Goal: Information Seeking & Learning: Learn about a topic

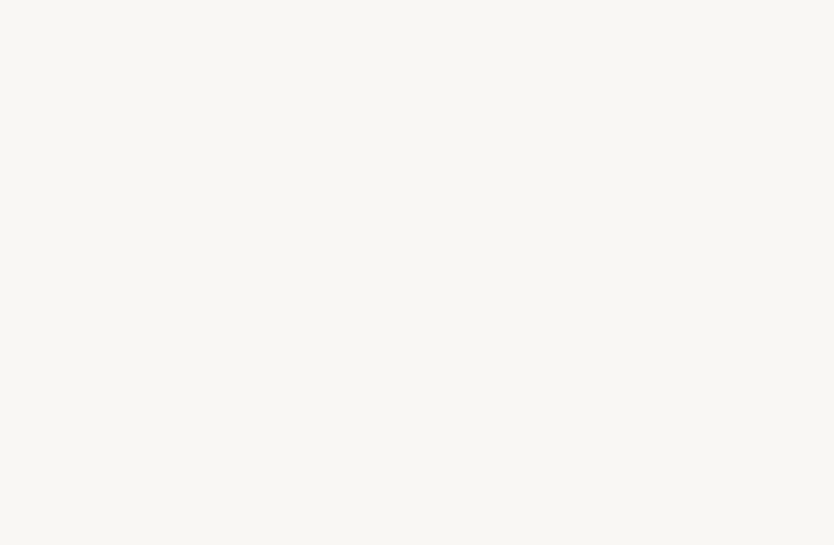
select select "FR"
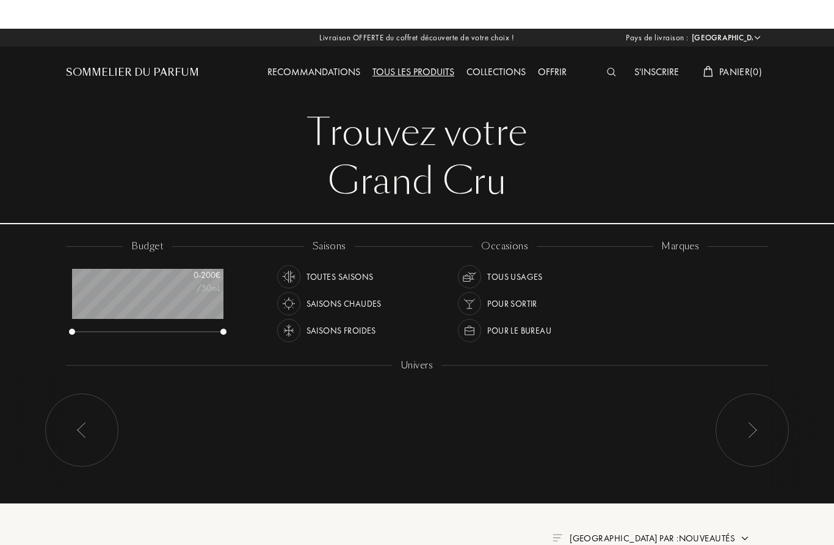
scroll to position [61, 151]
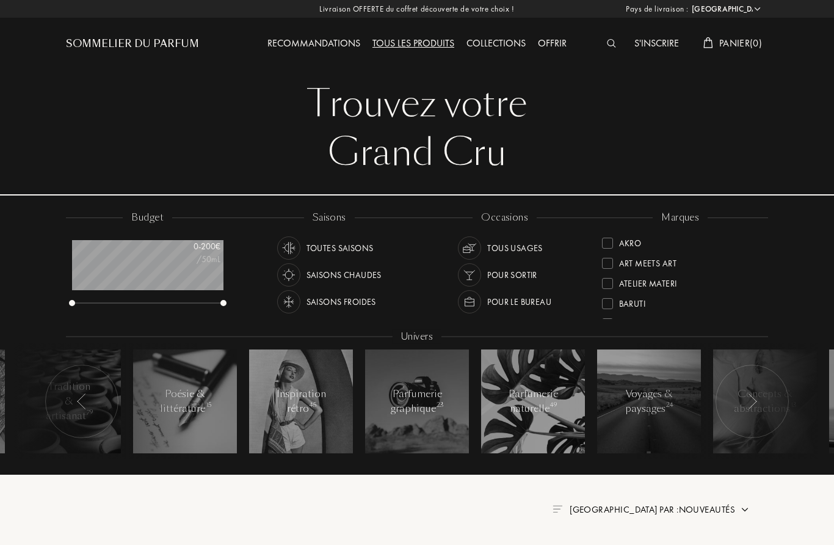
click at [420, 43] on div "Tous les produits" at bounding box center [413, 44] width 94 height 16
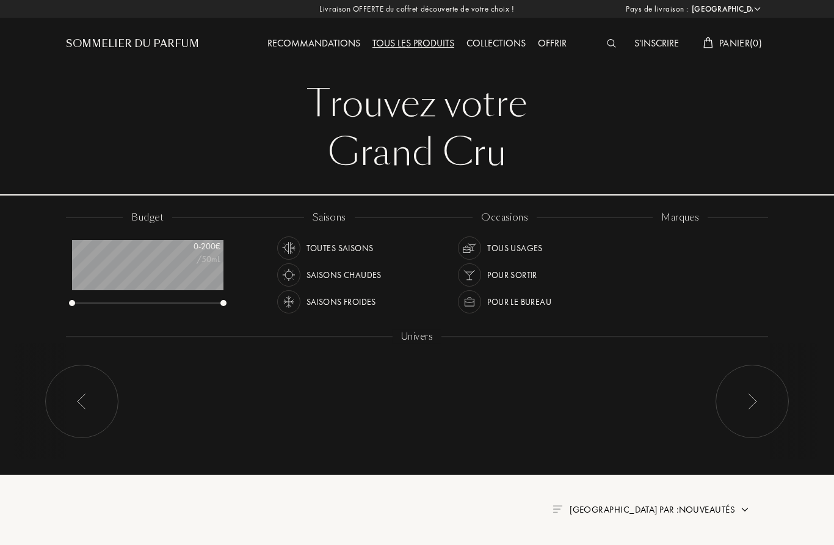
select select "FR"
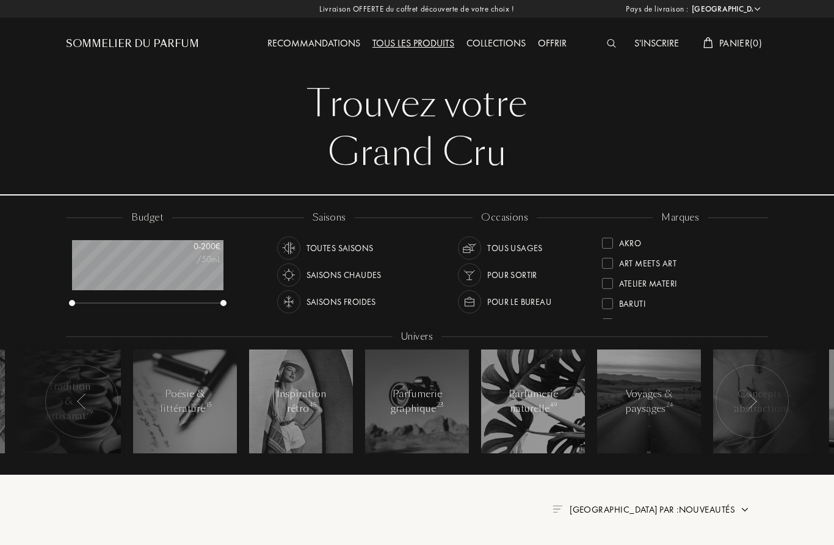
click at [349, 276] on div "Saisons chaudes" at bounding box center [343, 274] width 75 height 23
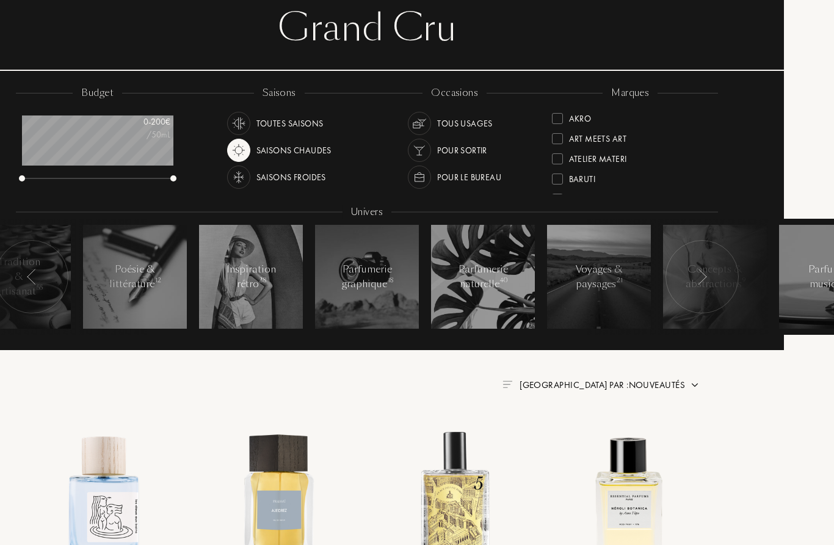
scroll to position [124, 0]
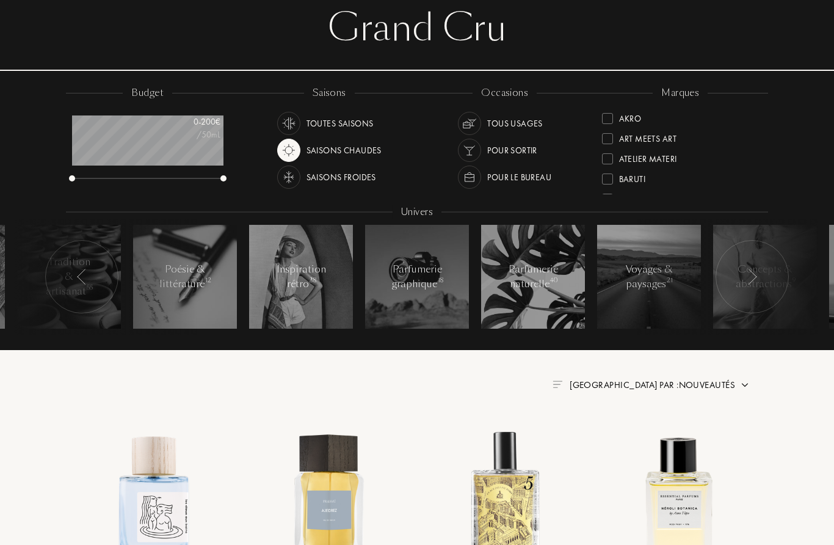
click at [753, 277] on img at bounding box center [752, 277] width 10 height 16
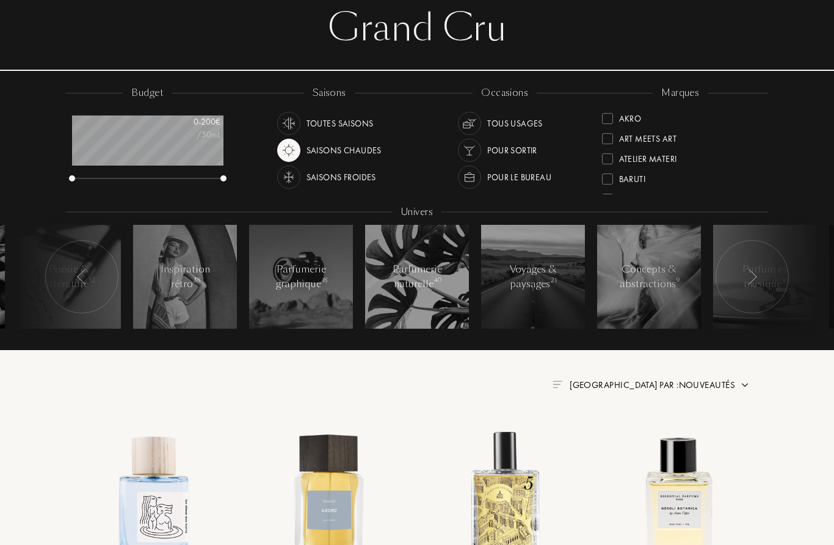
click at [752, 283] on img at bounding box center [752, 277] width 10 height 16
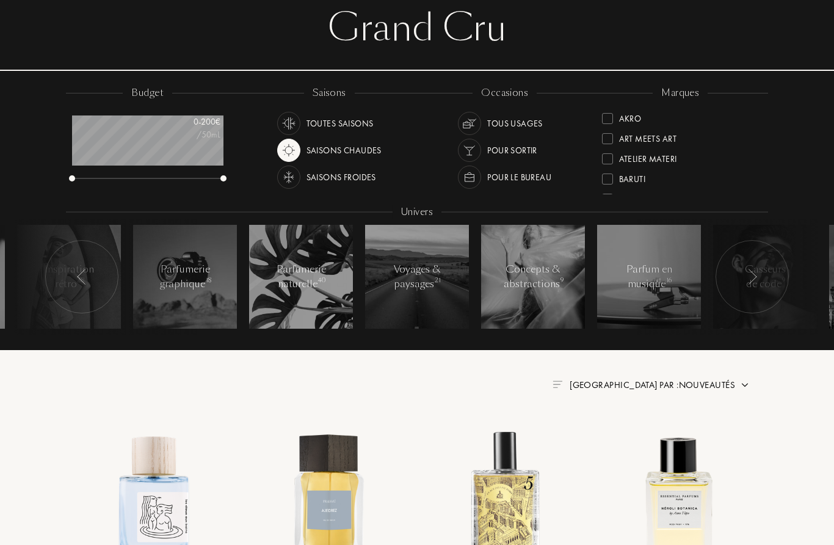
click at [756, 281] on img at bounding box center [752, 277] width 10 height 16
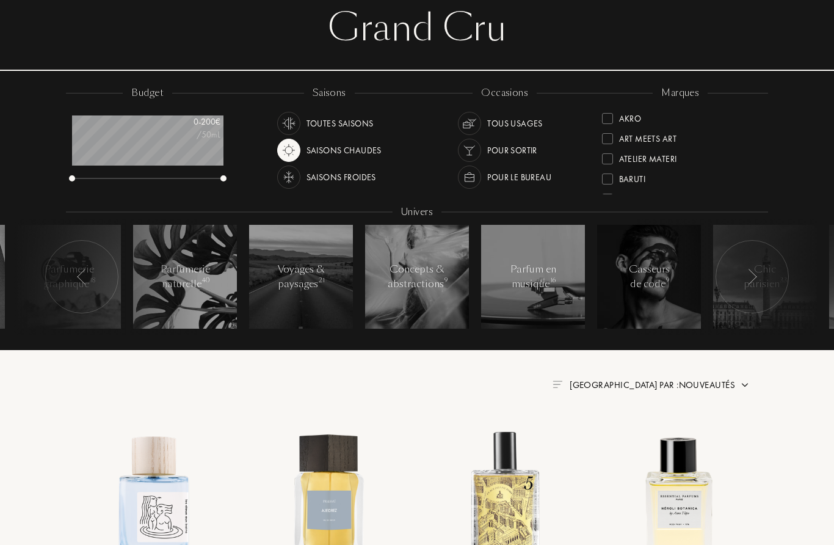
click at [753, 284] on div at bounding box center [752, 277] width 73 height 73
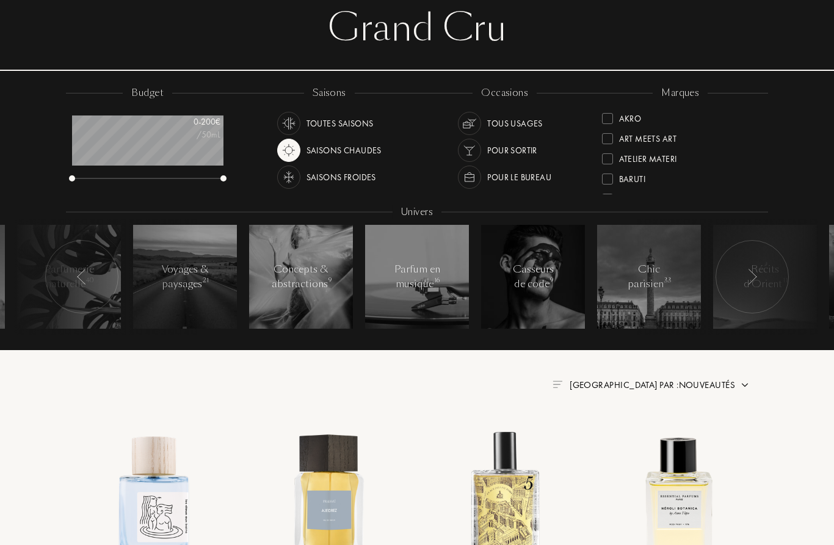
click at [751, 281] on img at bounding box center [752, 277] width 10 height 16
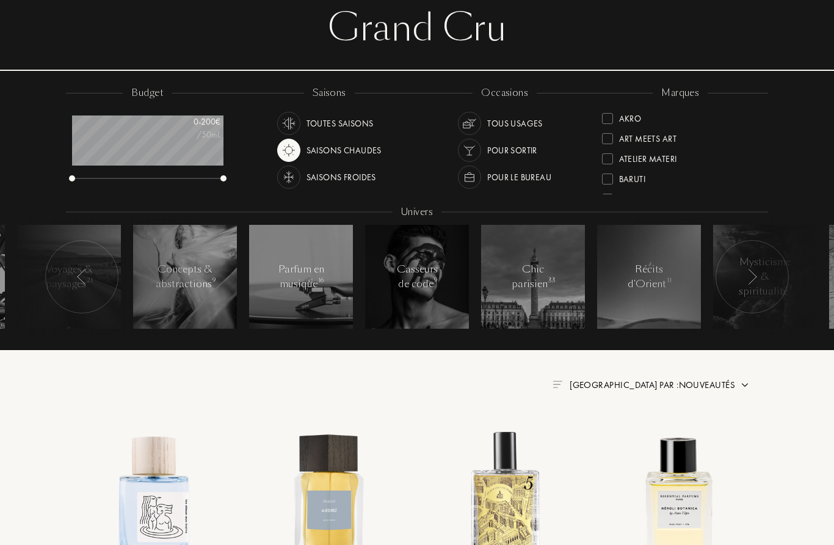
click at [753, 284] on div at bounding box center [752, 277] width 73 height 73
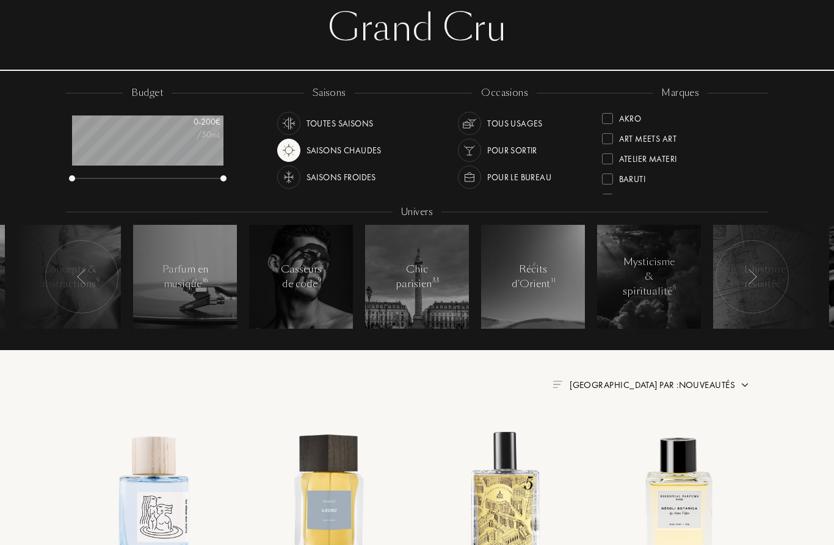
click at [749, 285] on div at bounding box center [752, 277] width 73 height 73
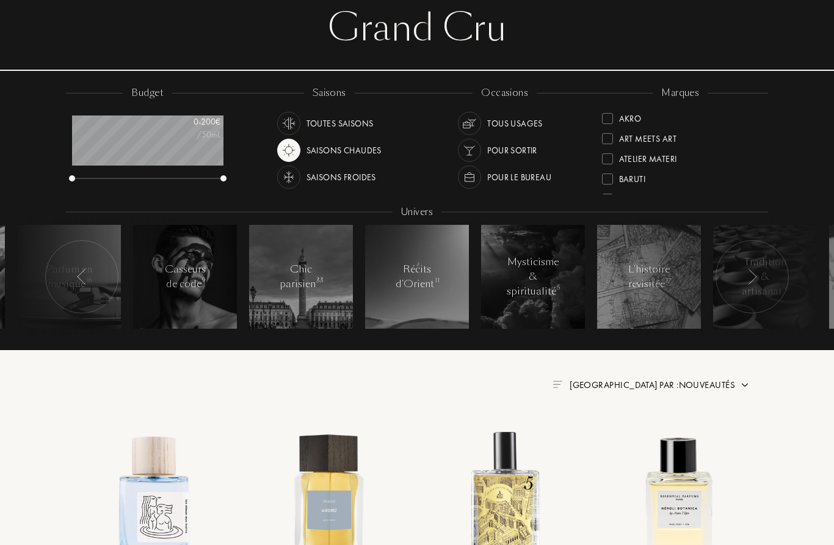
click at [758, 279] on div at bounding box center [752, 277] width 73 height 73
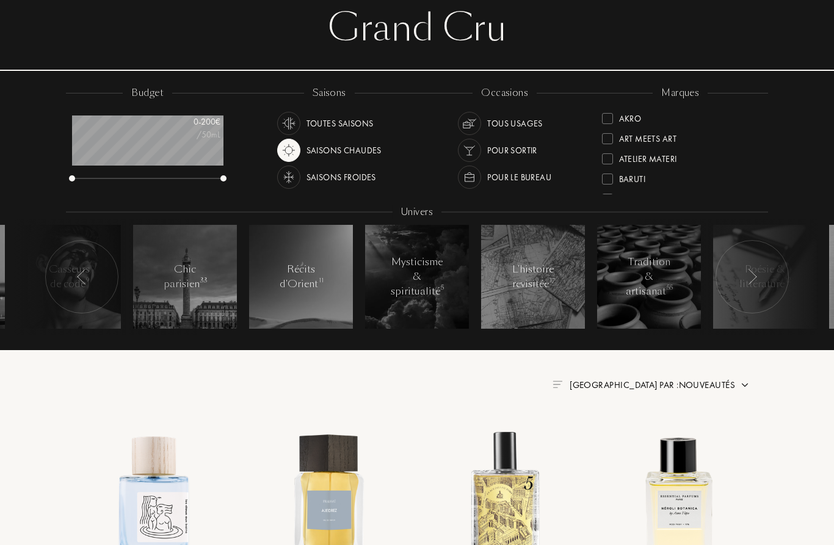
click at [762, 283] on div at bounding box center [752, 277] width 73 height 73
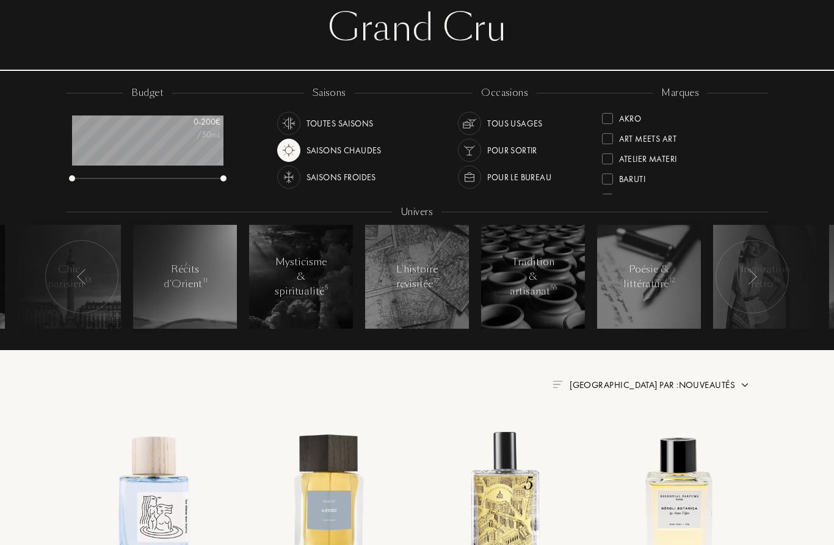
click at [756, 284] on div at bounding box center [752, 277] width 73 height 73
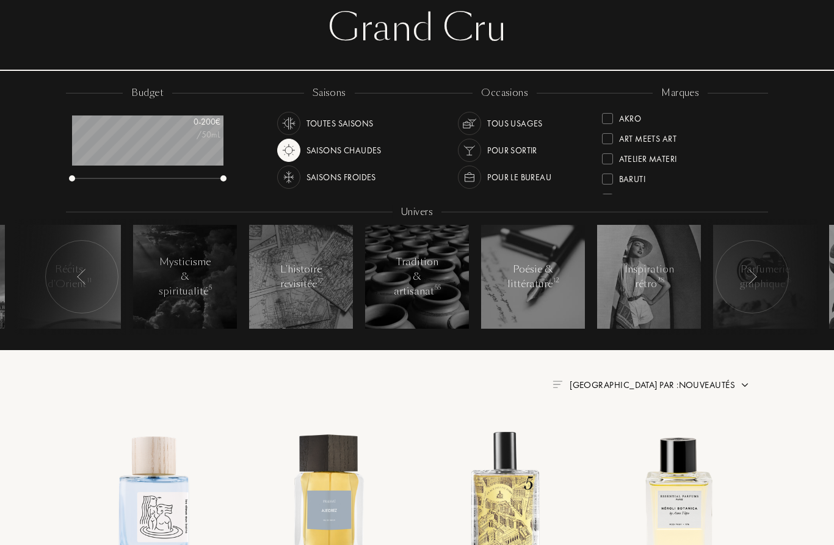
click at [755, 283] on img at bounding box center [752, 277] width 10 height 16
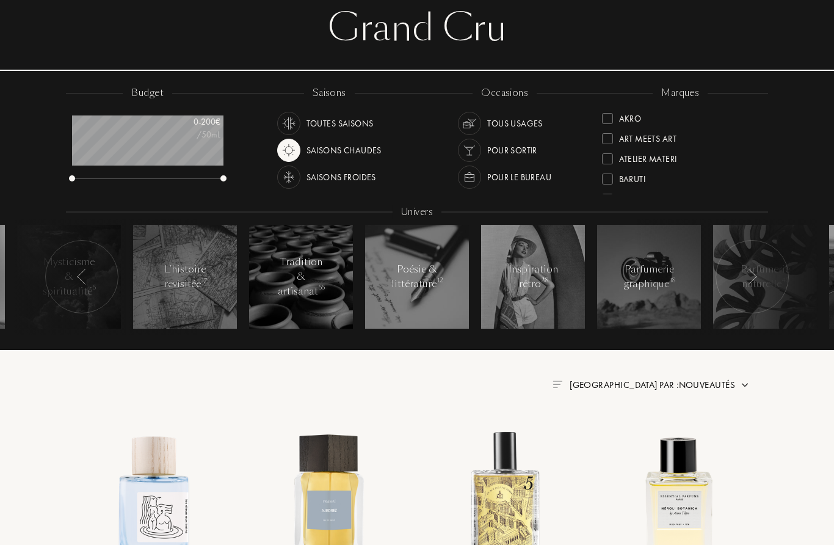
click at [752, 286] on div at bounding box center [752, 277] width 73 height 73
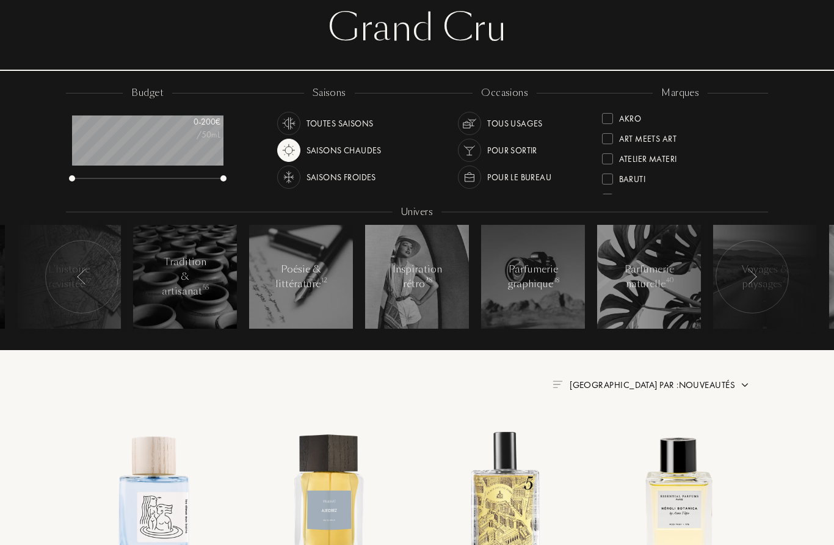
click at [755, 286] on div at bounding box center [752, 277] width 73 height 73
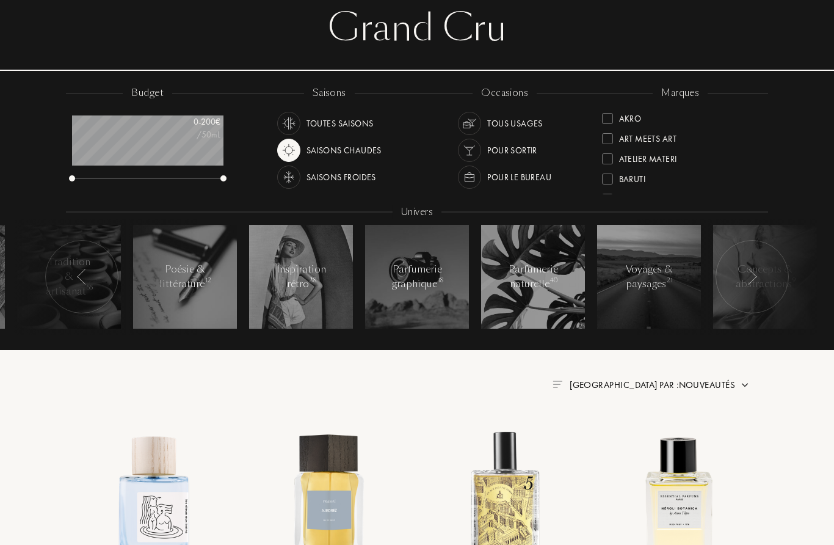
click at [755, 283] on img at bounding box center [752, 277] width 10 height 16
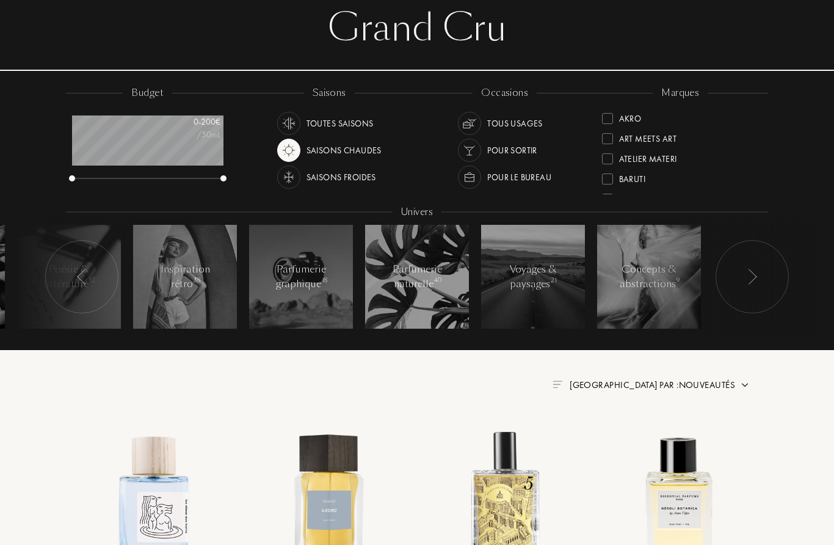
click at [755, 282] on img at bounding box center [752, 277] width 10 height 16
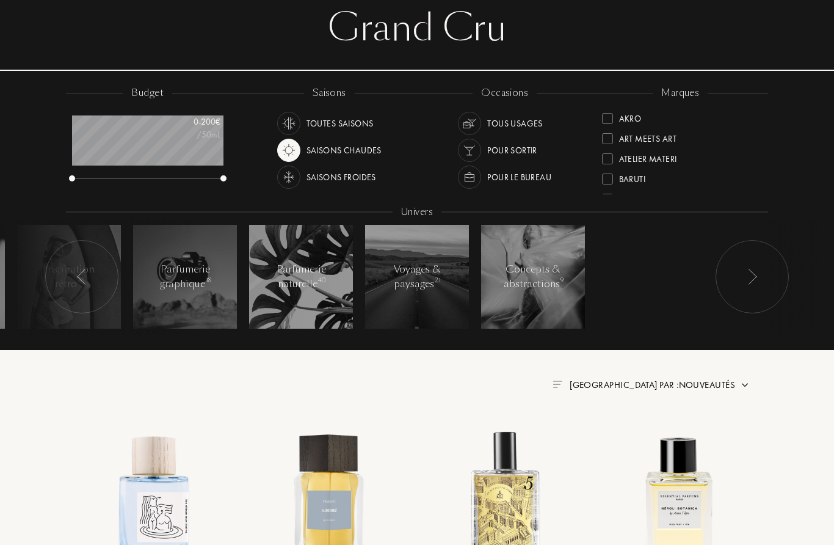
click at [80, 275] on img at bounding box center [82, 277] width 10 height 16
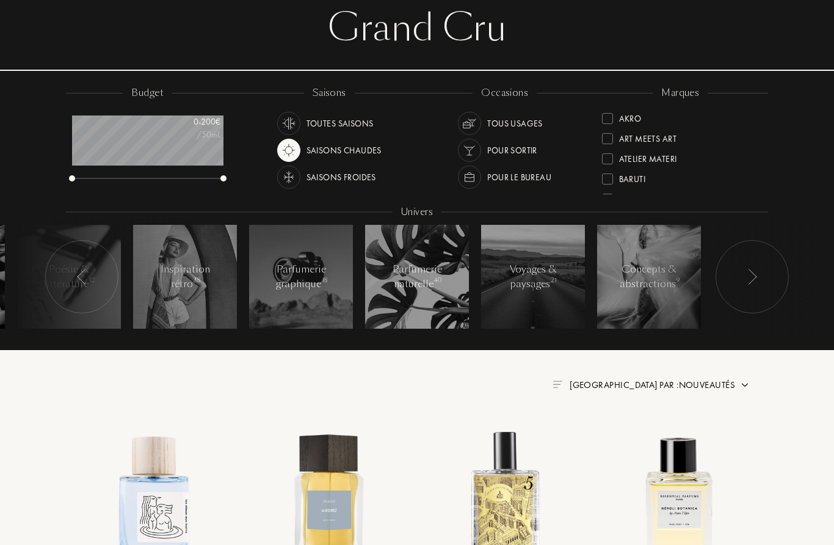
click at [477, 118] on img at bounding box center [469, 123] width 17 height 17
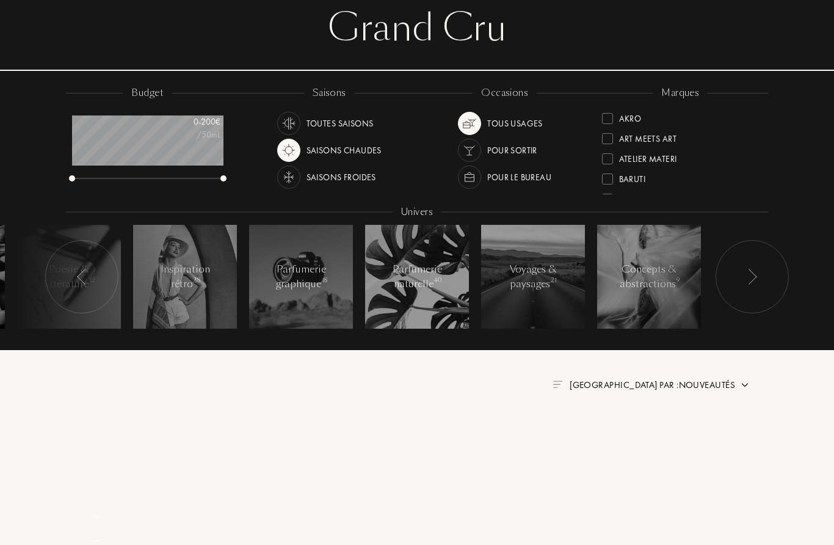
scroll to position [125, 0]
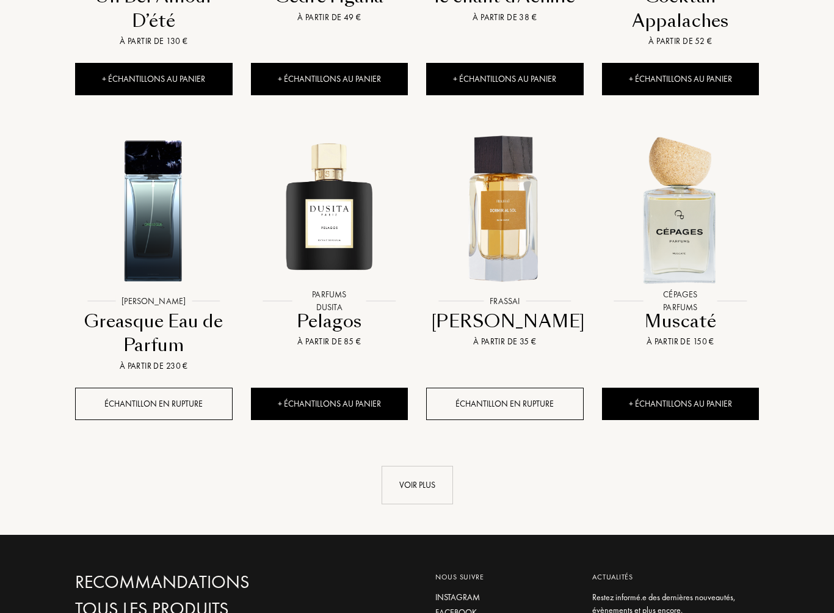
scroll to position [1094, 0]
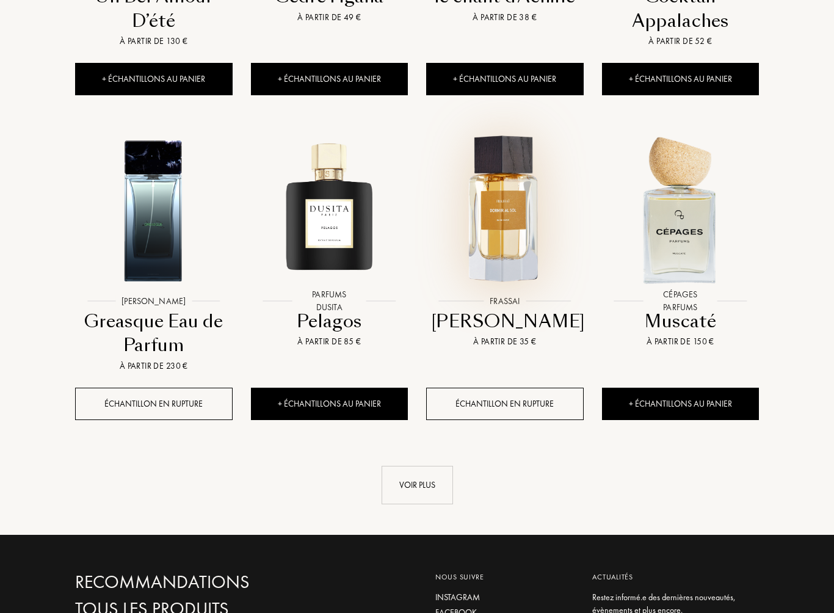
click at [520, 234] on img at bounding box center [505, 209] width 158 height 158
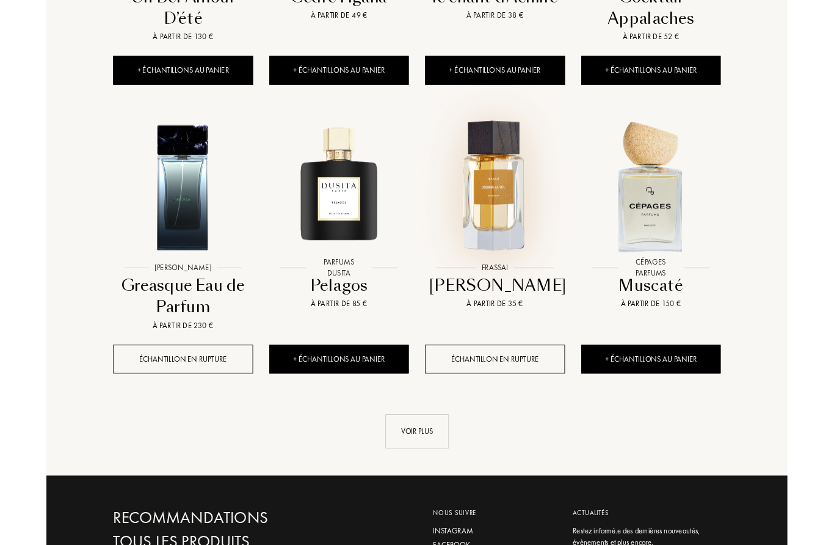
scroll to position [1128, 0]
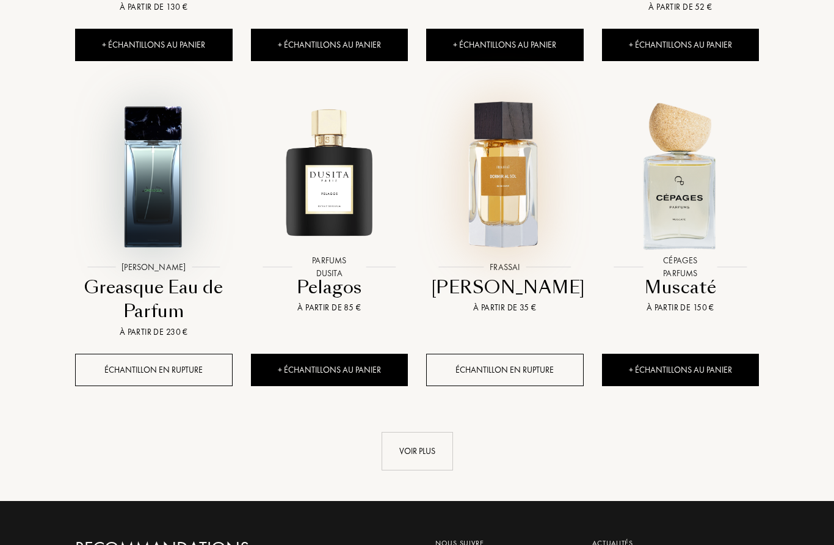
click at [153, 185] on img at bounding box center [153, 175] width 158 height 158
click at [423, 432] on div "Voir plus" at bounding box center [417, 451] width 71 height 38
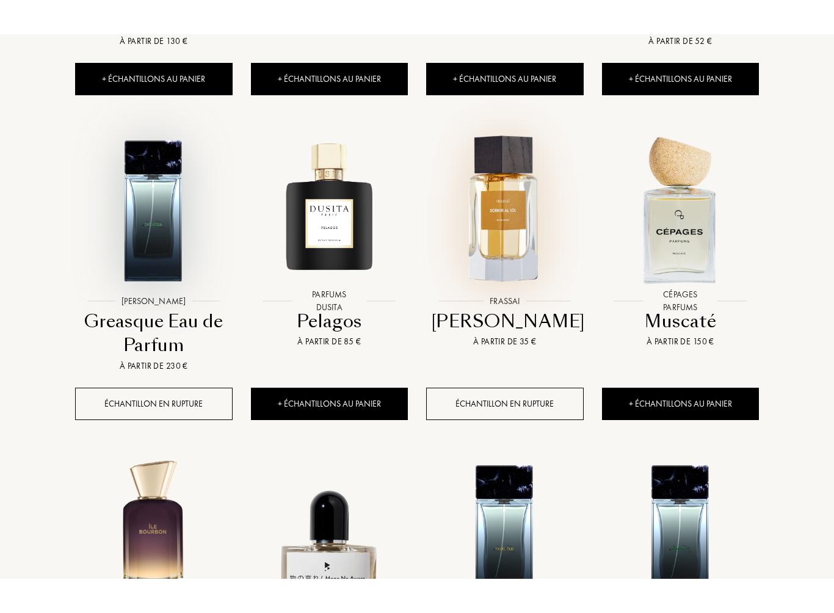
scroll to position [1180, 0]
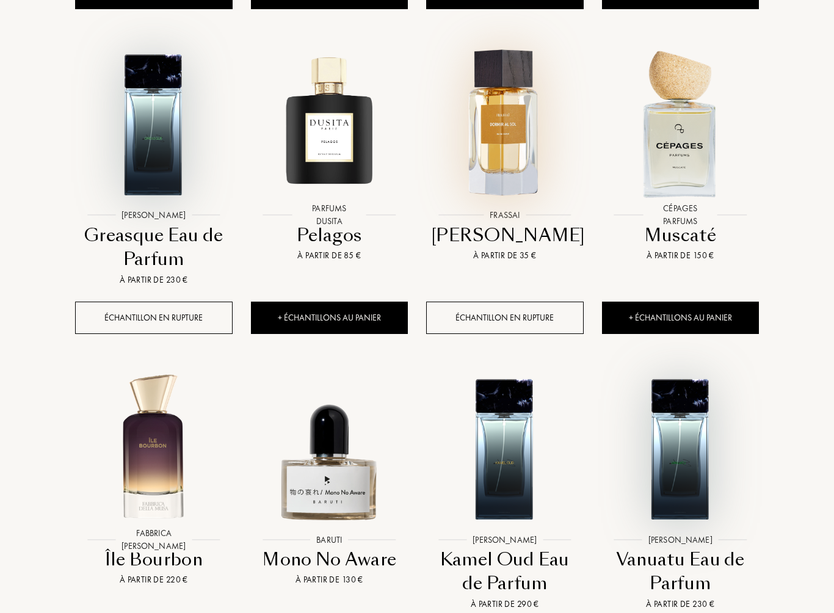
click at [683, 435] on img at bounding box center [680, 448] width 158 height 158
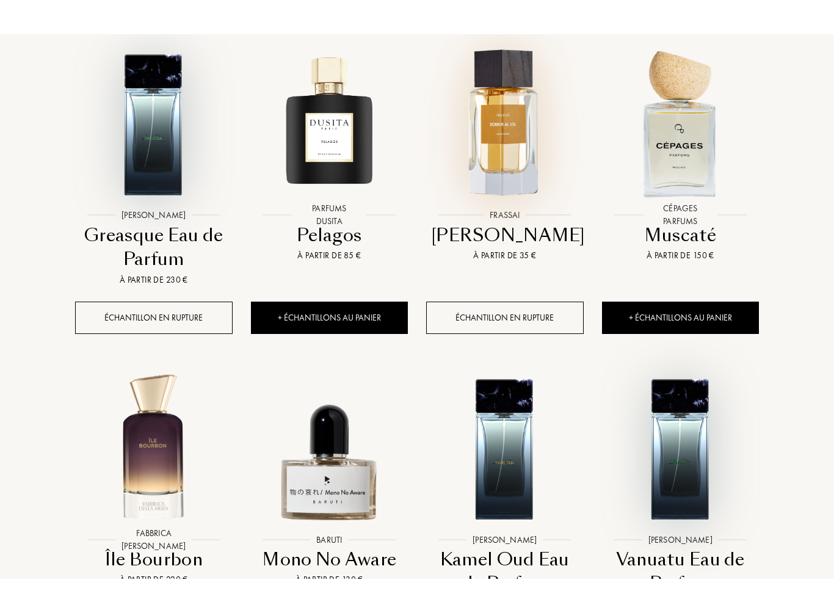
scroll to position [1285, 0]
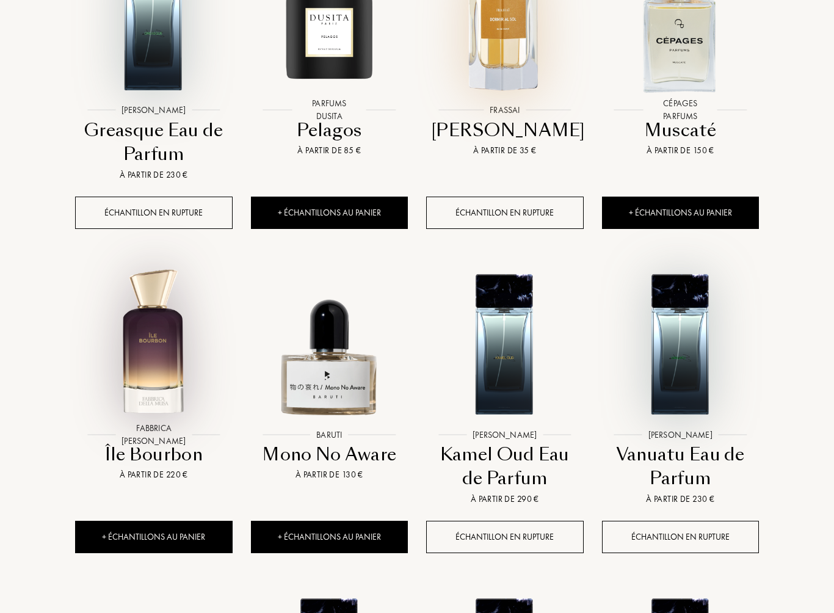
click at [164, 328] on img at bounding box center [153, 343] width 158 height 158
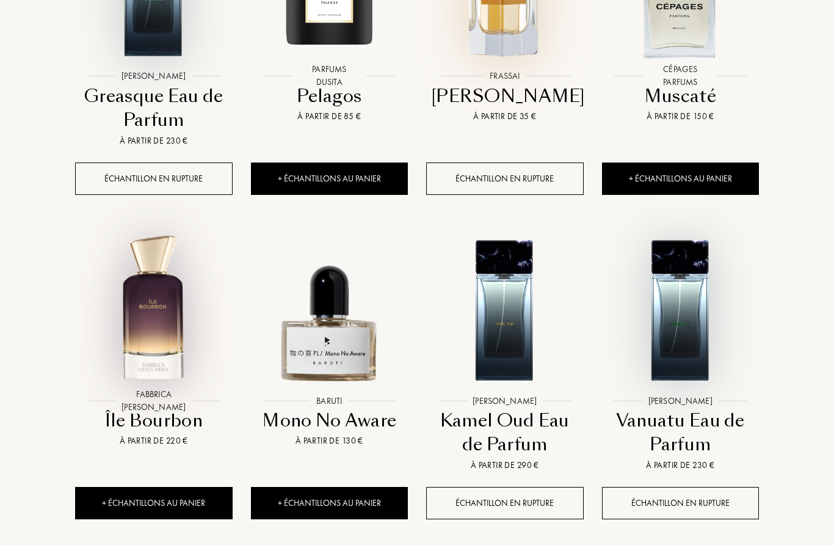
scroll to position [1542, 0]
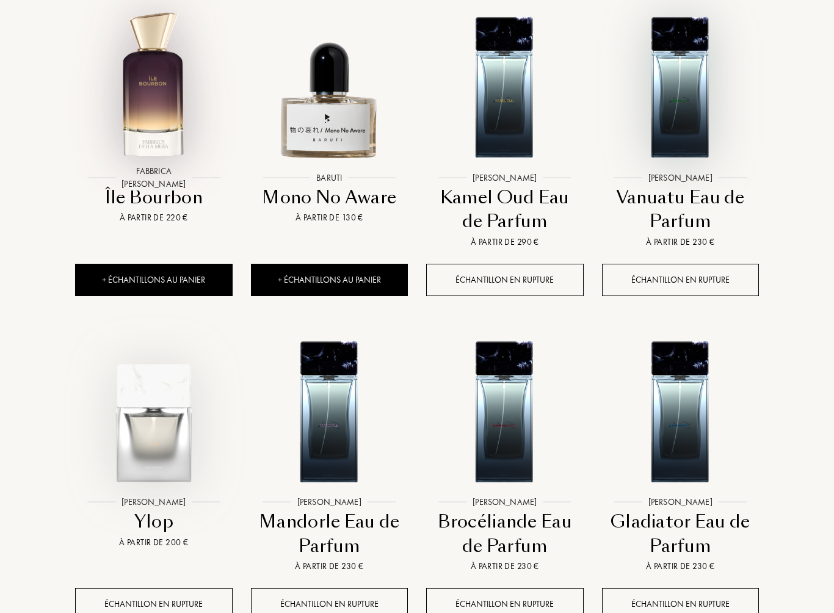
click at [140, 411] on img at bounding box center [153, 410] width 158 height 158
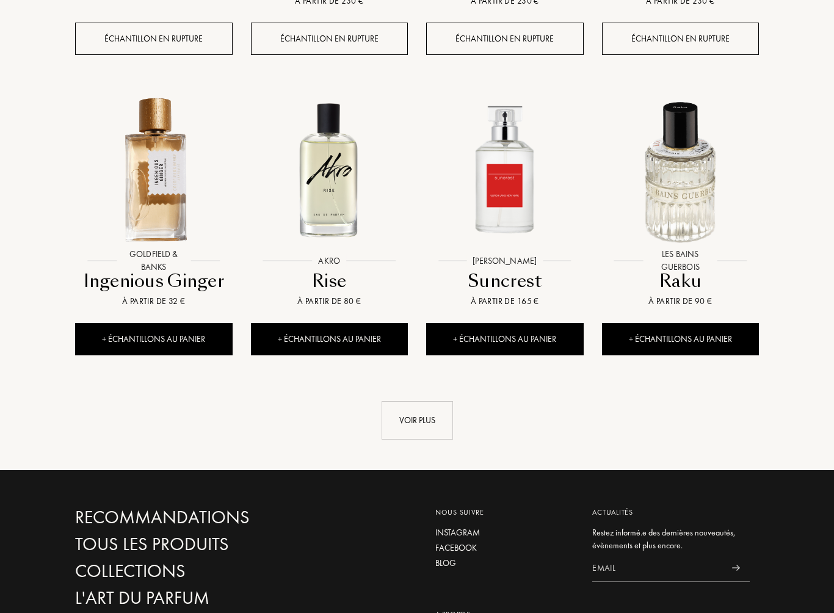
scroll to position [2115, 0]
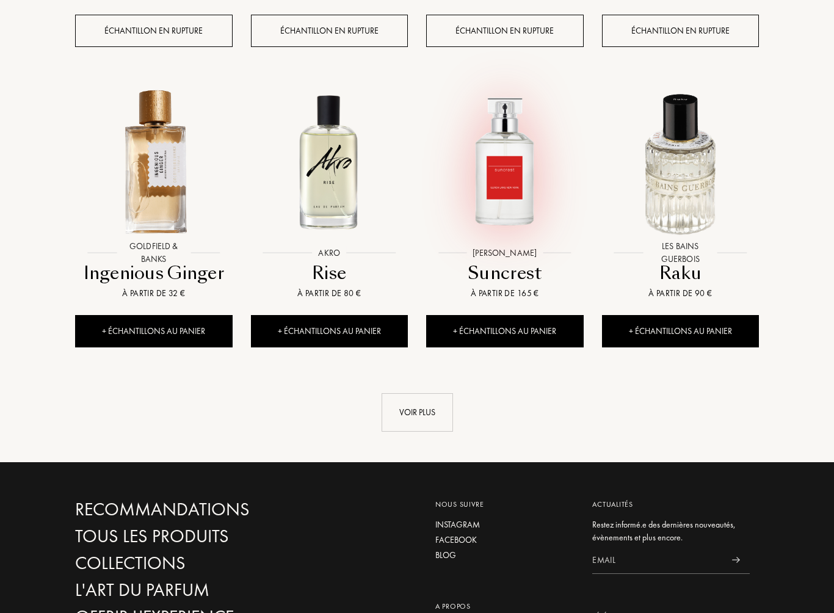
click at [506, 148] on img at bounding box center [505, 161] width 158 height 158
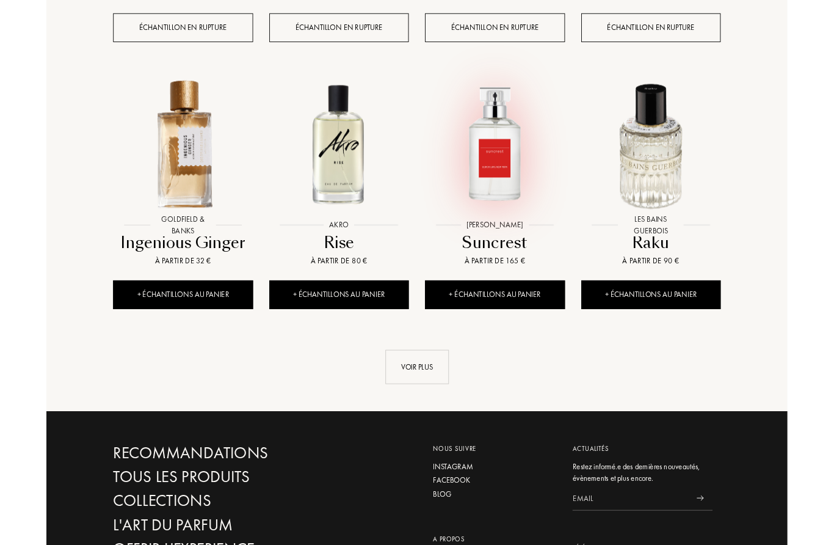
scroll to position [2150, 0]
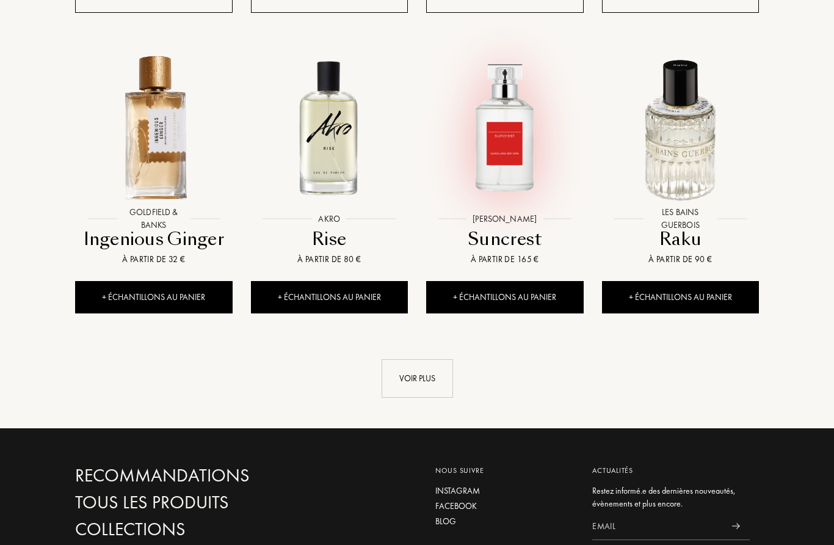
click at [421, 359] on div "Voir plus" at bounding box center [417, 378] width 71 height 38
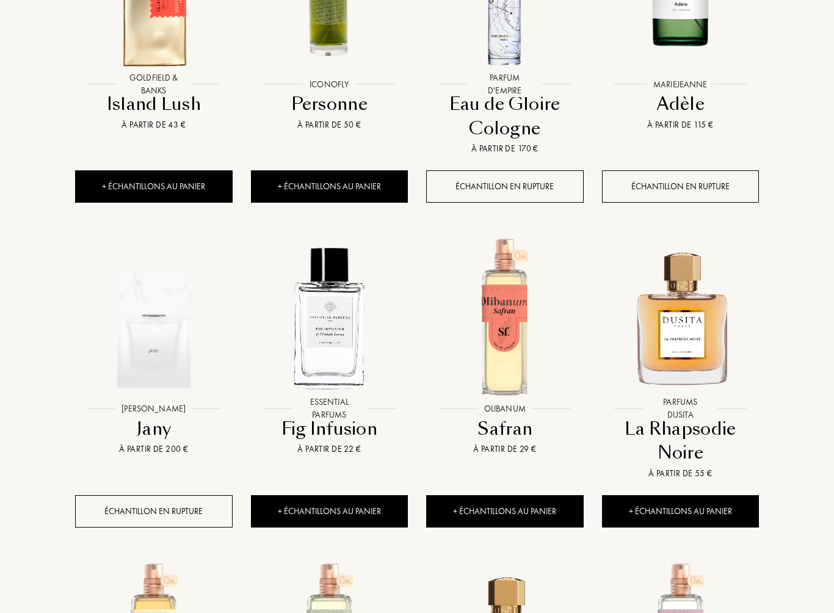
scroll to position [2586, 0]
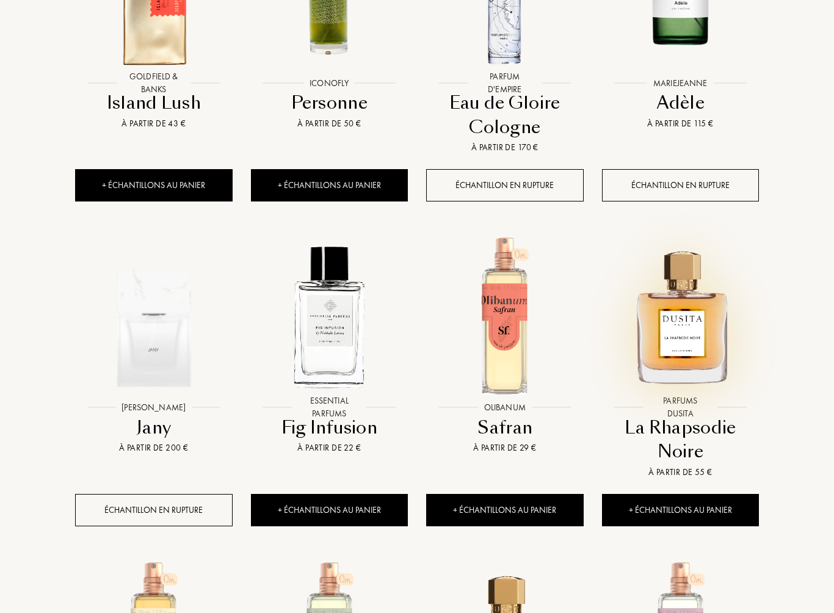
click at [684, 319] on img at bounding box center [680, 315] width 158 height 158
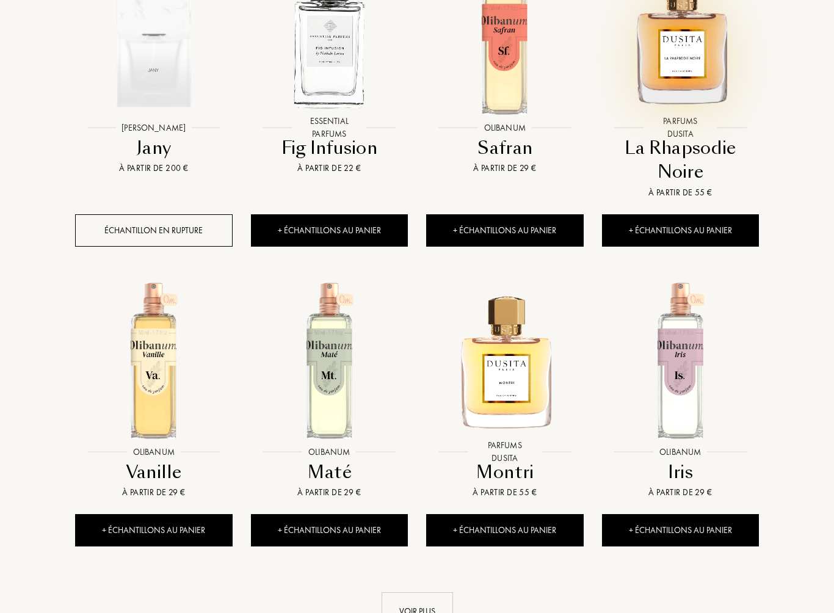
scroll to position [2865, 0]
click at [512, 366] on img at bounding box center [505, 360] width 158 height 158
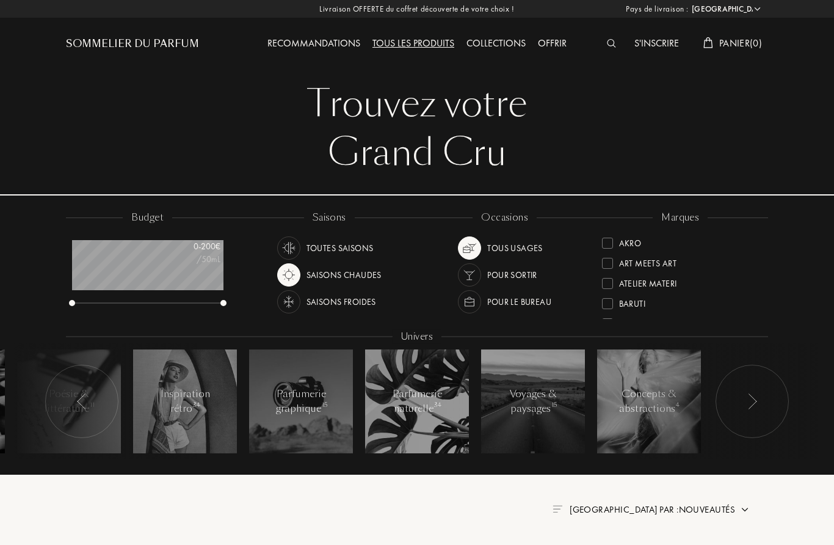
scroll to position [2899, 0]
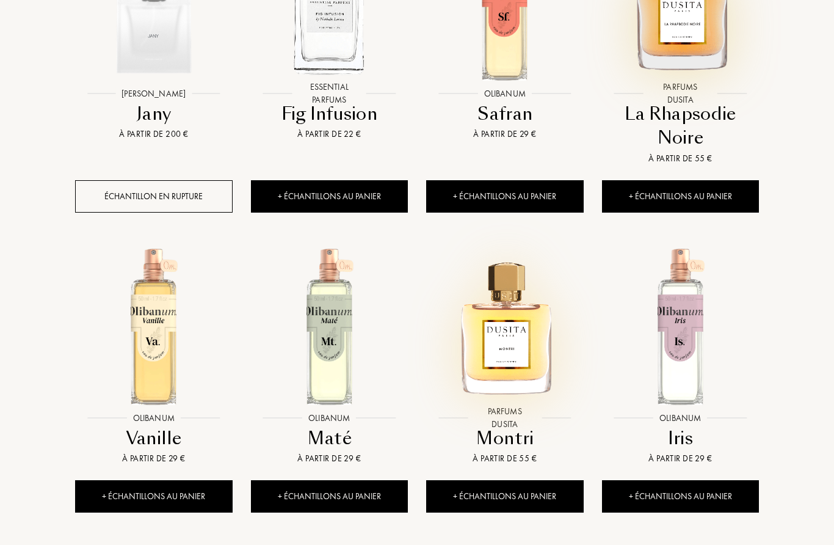
click at [333, 325] on img at bounding box center [329, 326] width 158 height 158
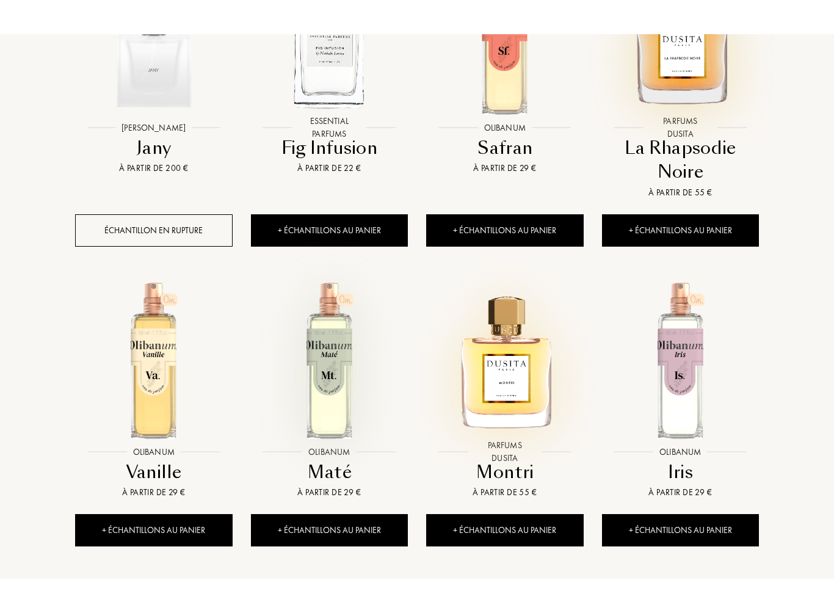
scroll to position [3050, 0]
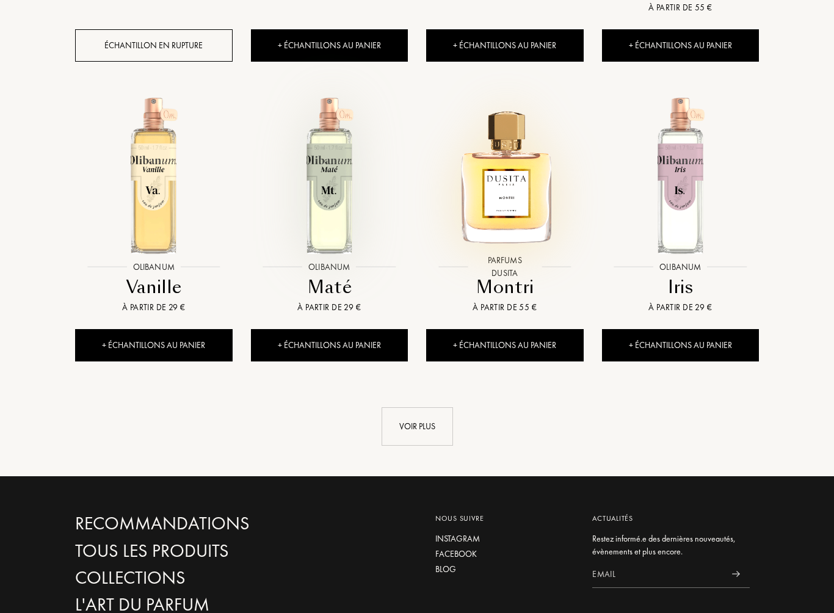
click at [410, 407] on div "Voir plus" at bounding box center [417, 426] width 71 height 38
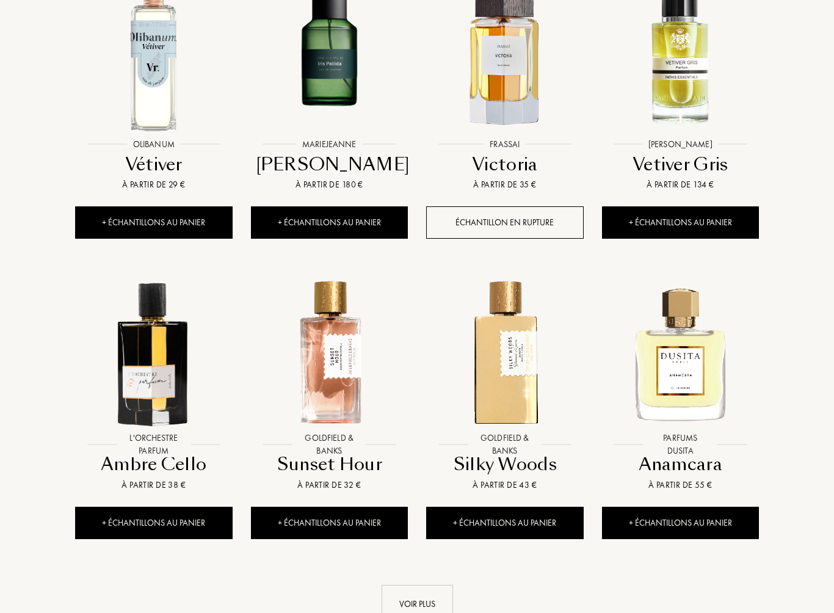
scroll to position [3774, 0]
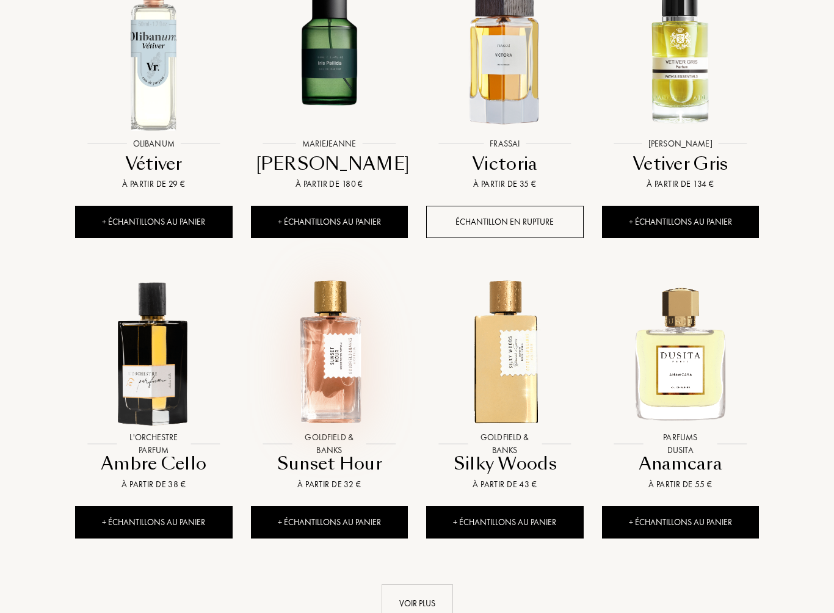
click at [342, 357] on img at bounding box center [329, 352] width 158 height 158
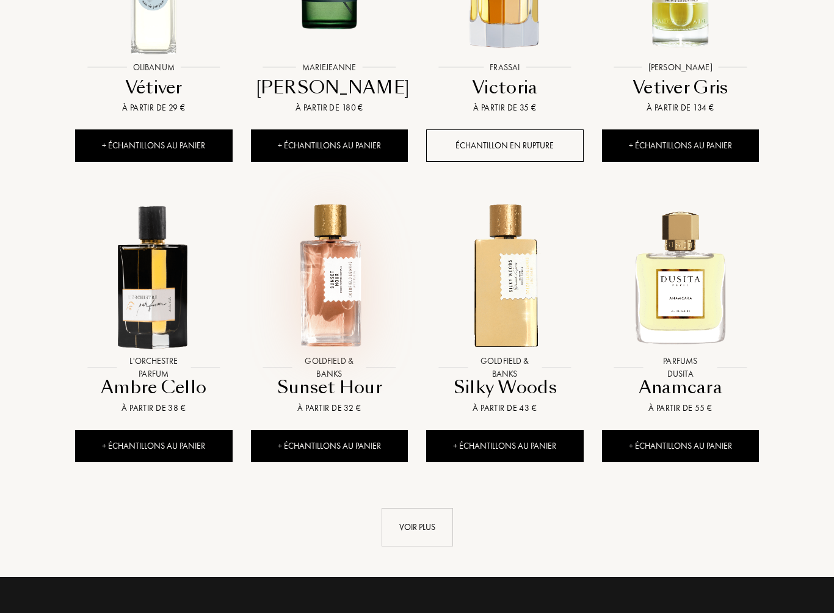
scroll to position [3851, 0]
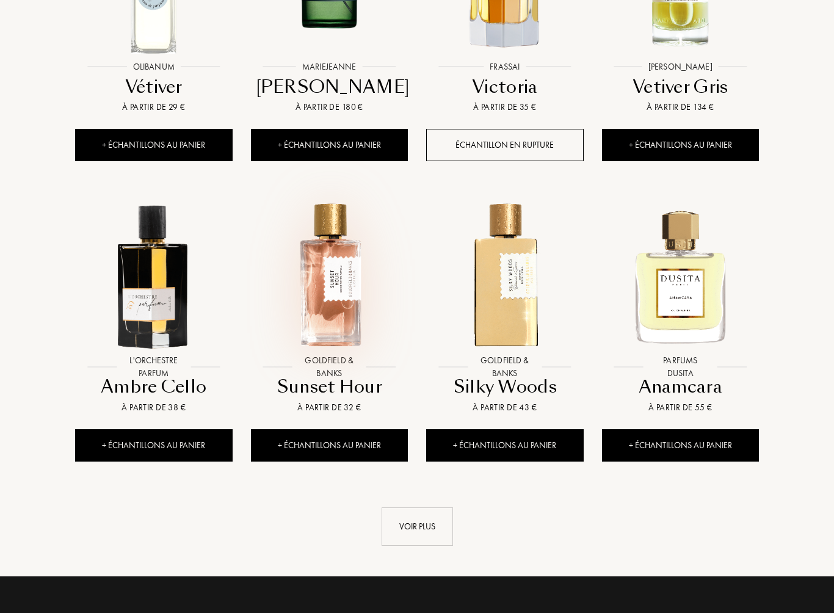
click at [419, 507] on div "Voir plus" at bounding box center [417, 526] width 71 height 38
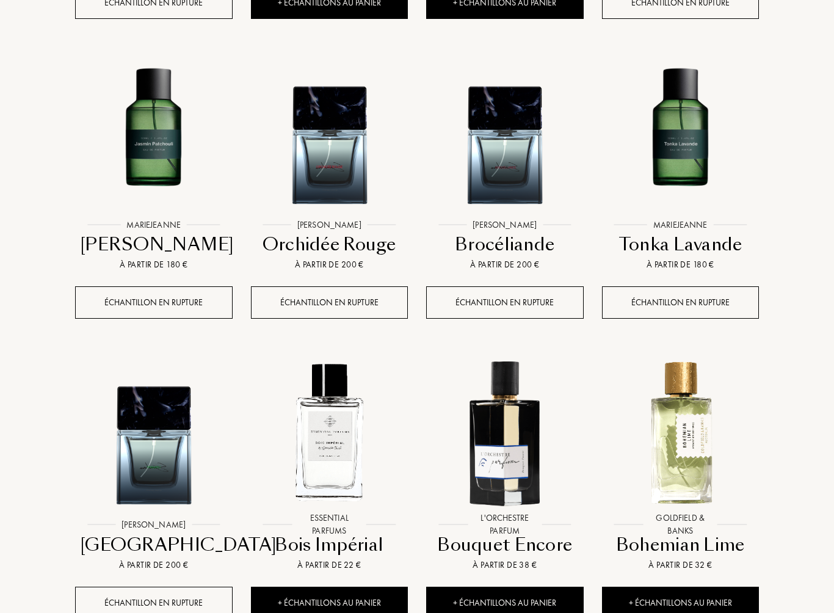
scroll to position [4594, 0]
click at [151, 454] on img at bounding box center [153, 432] width 158 height 158
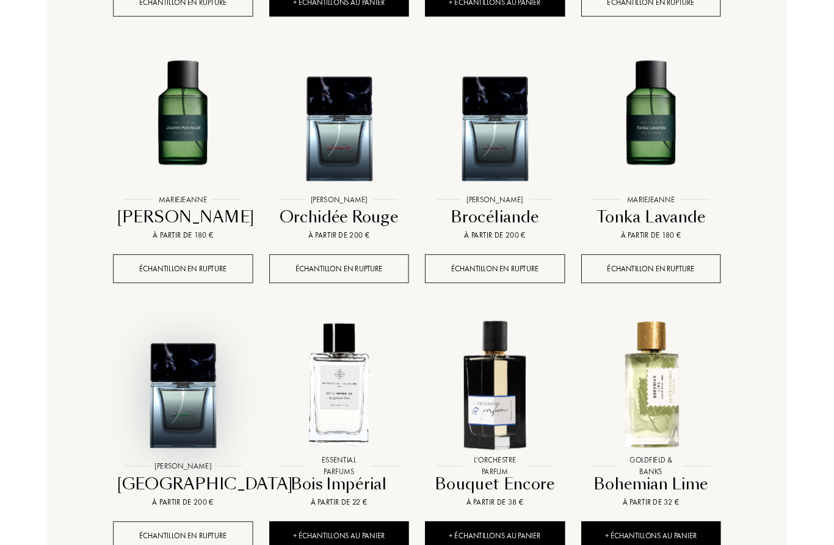
scroll to position [4628, 0]
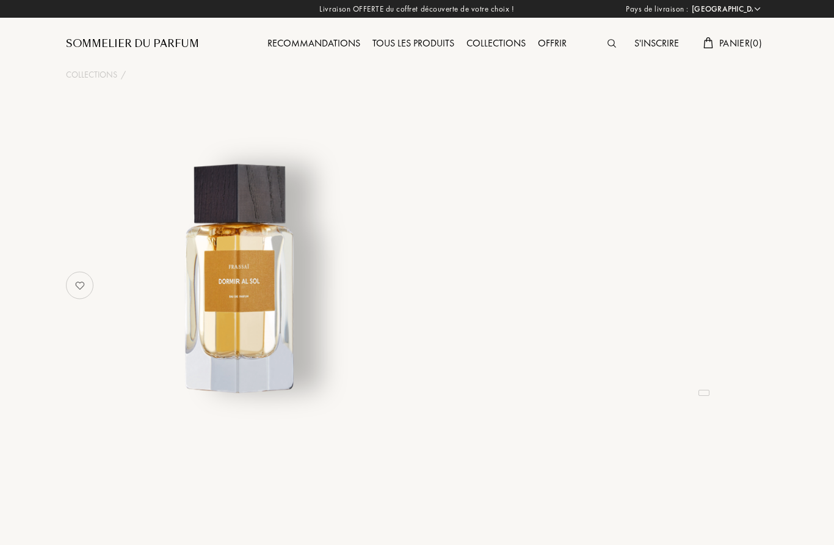
select select "FR"
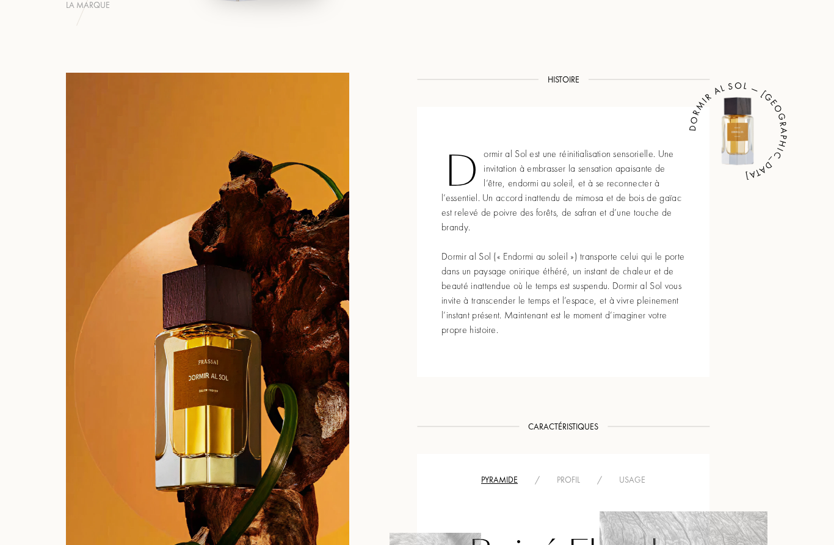
scroll to position [160, 0]
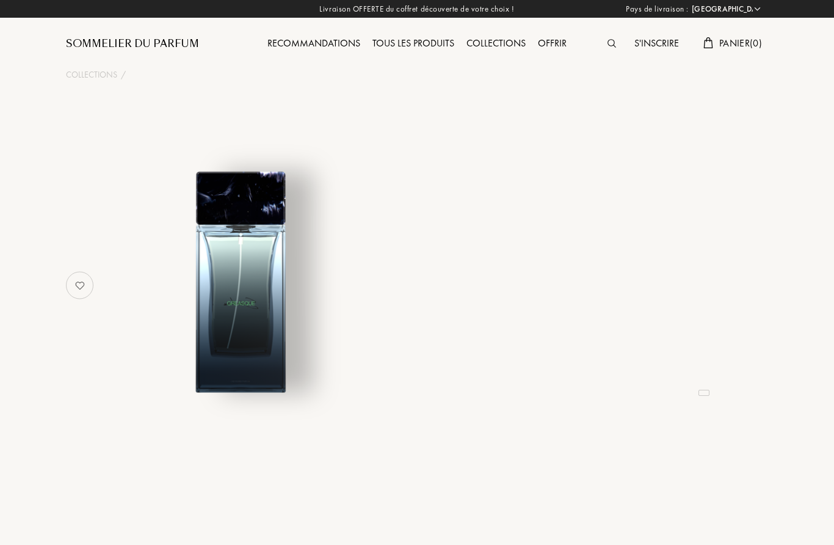
select select "FR"
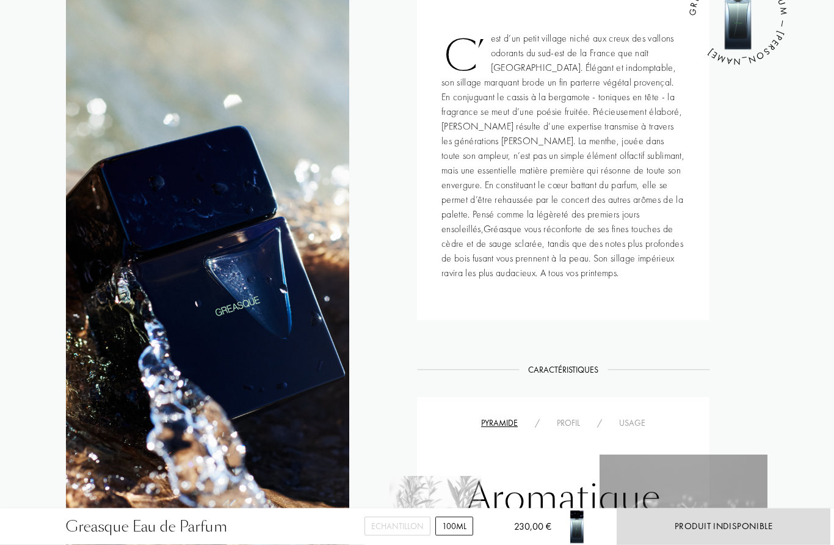
scroll to position [502, 0]
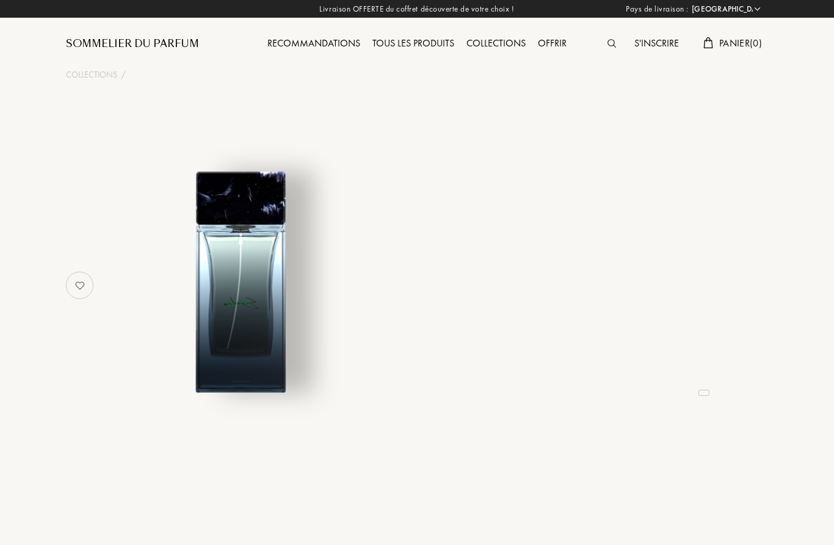
select select "FR"
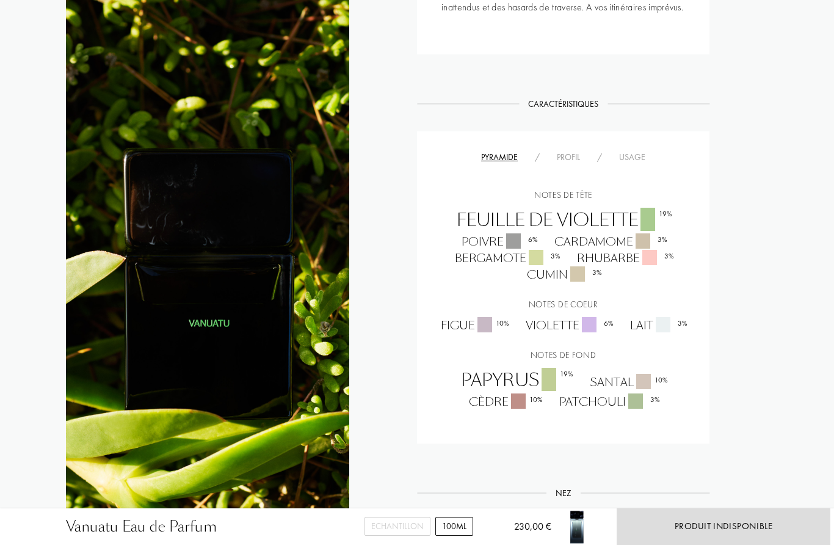
scroll to position [675, 0]
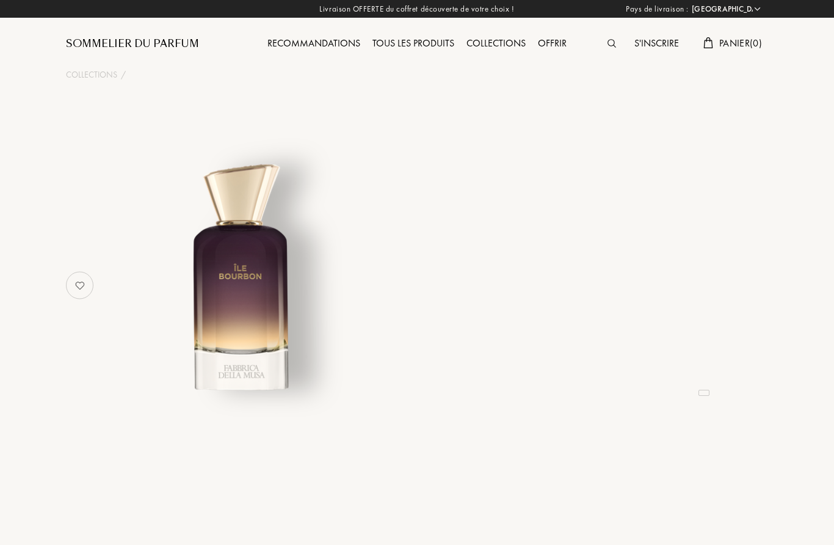
select select "FR"
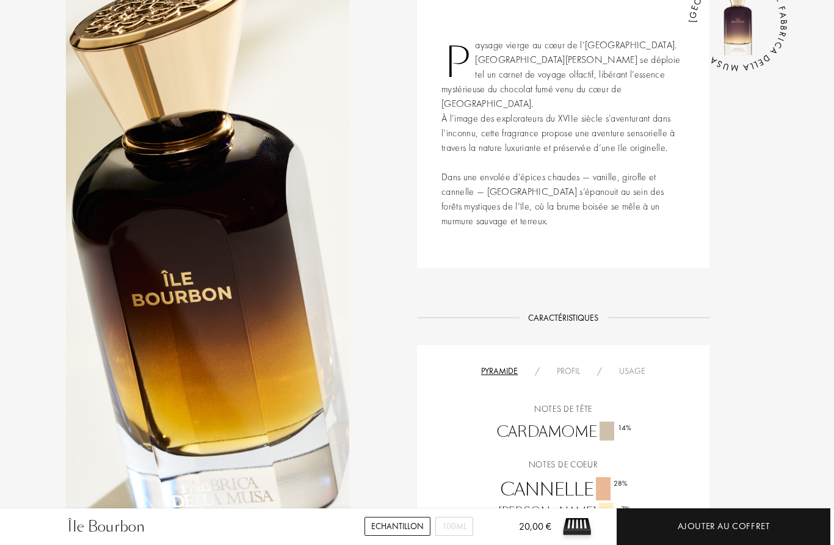
scroll to position [486, 0]
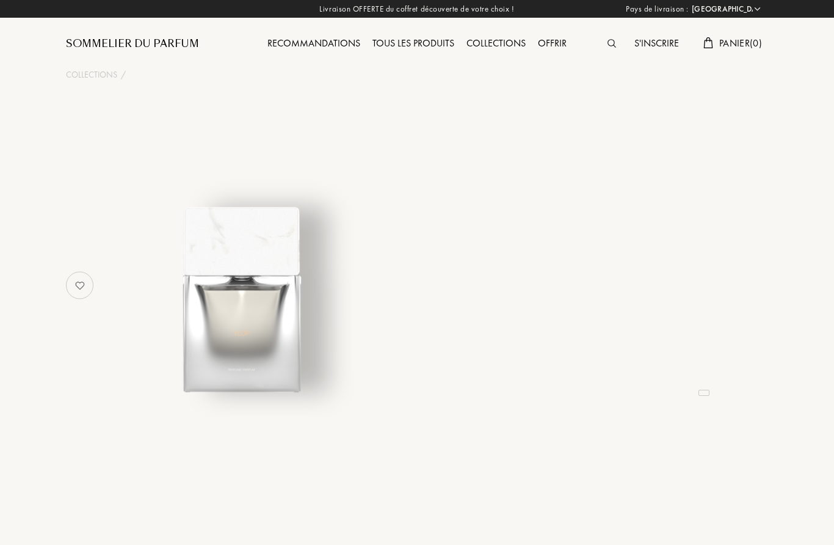
select select "FR"
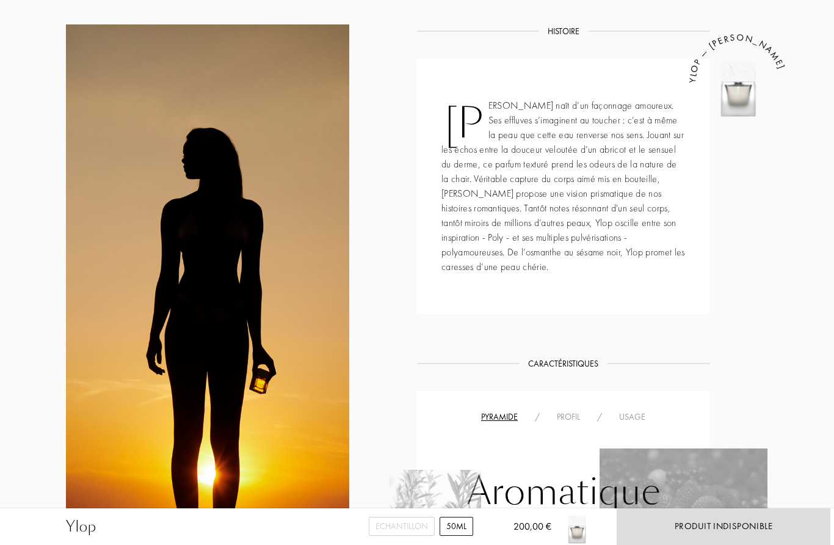
scroll to position [397, 0]
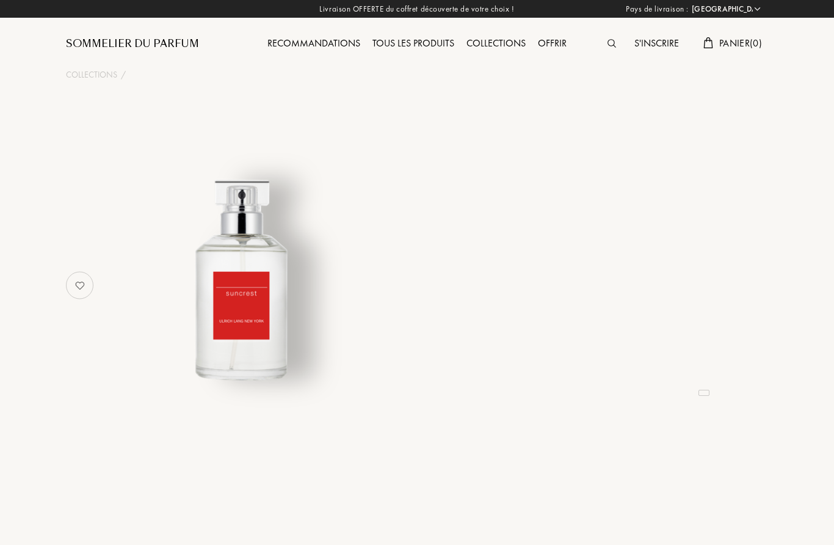
select select "FR"
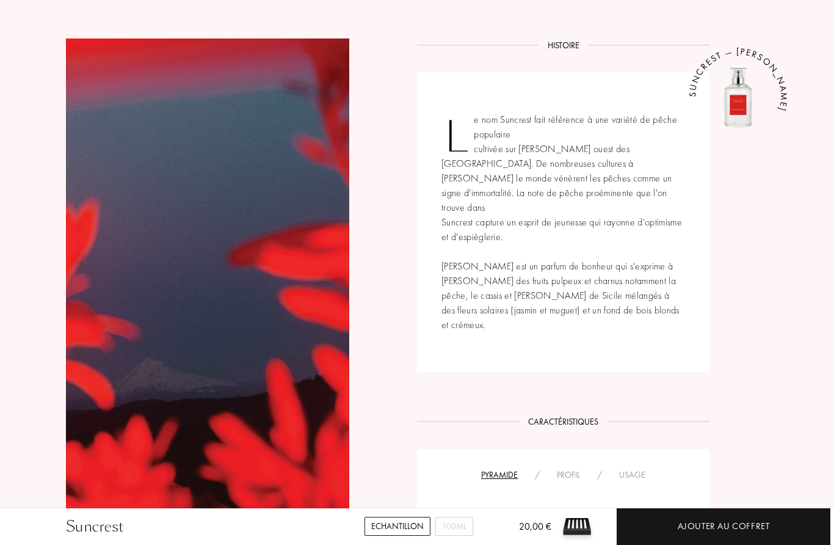
scroll to position [411, 0]
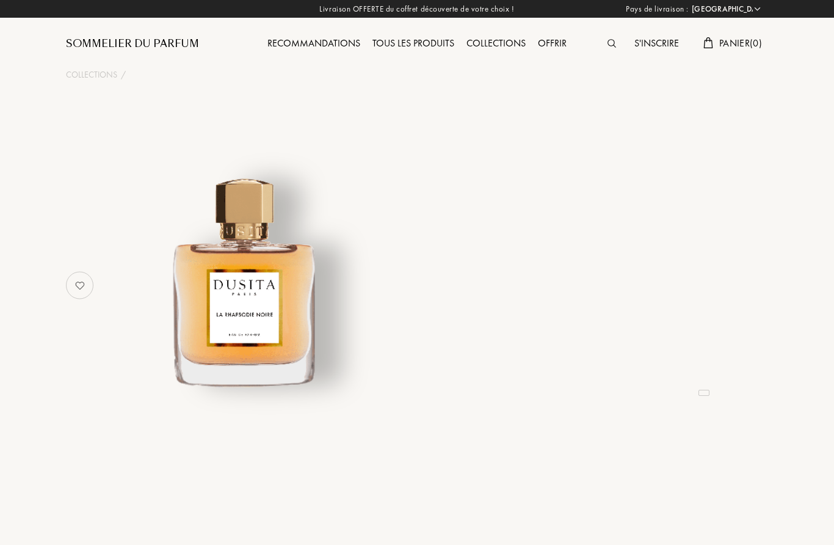
select select "FR"
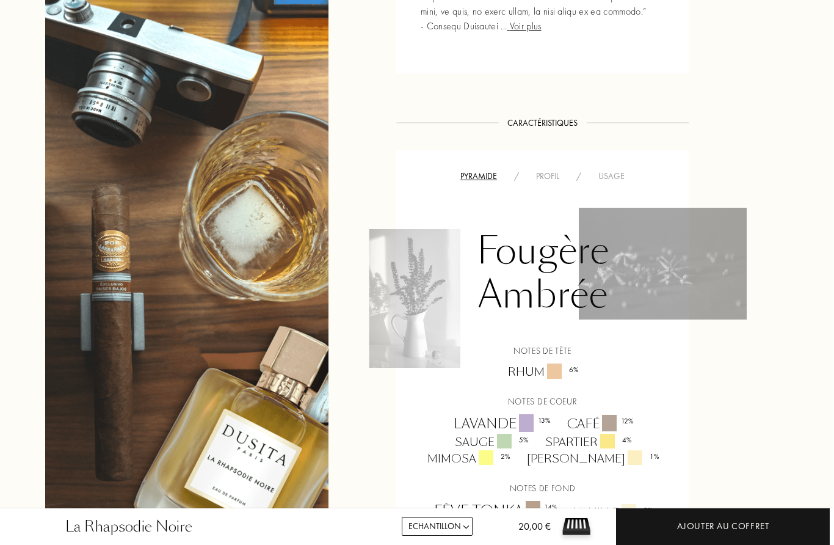
scroll to position [792, 20]
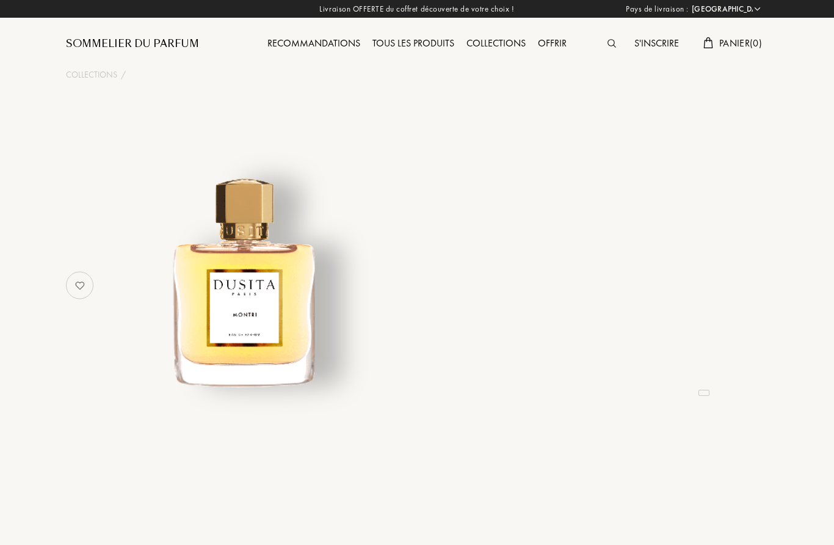
select select "FR"
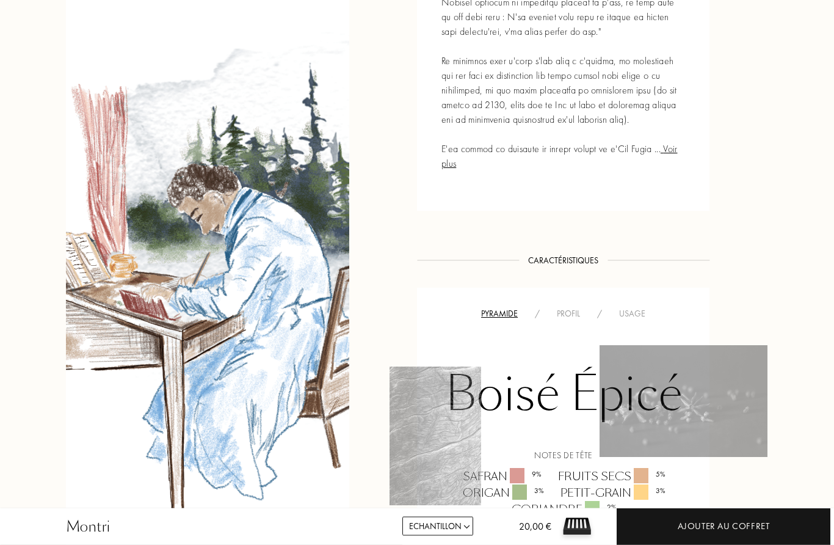
scroll to position [751, 0]
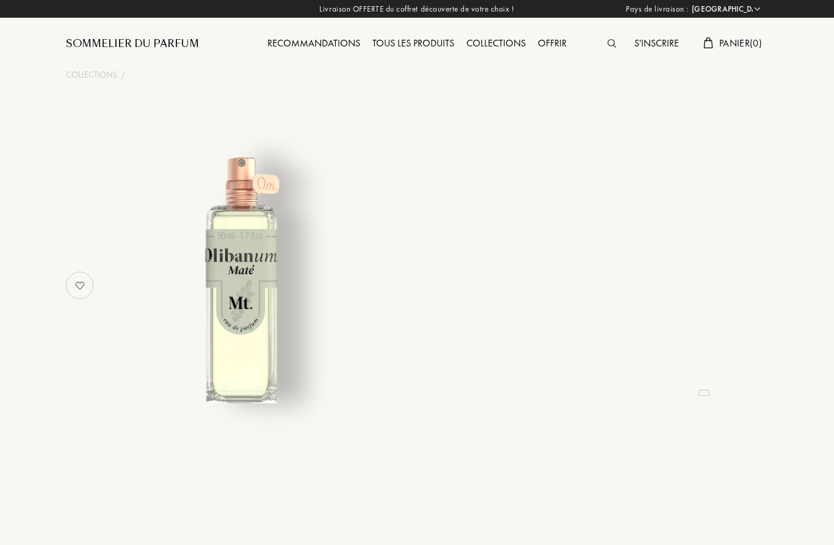
select select "FR"
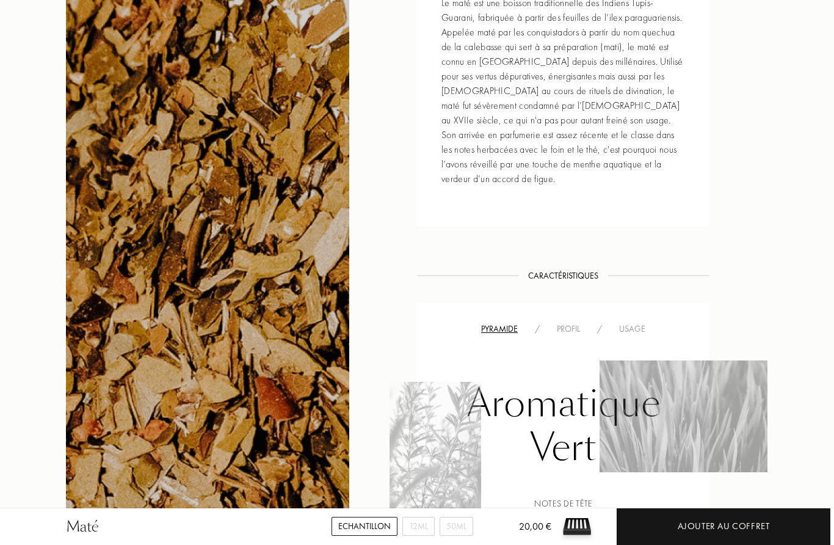
scroll to position [600, 0]
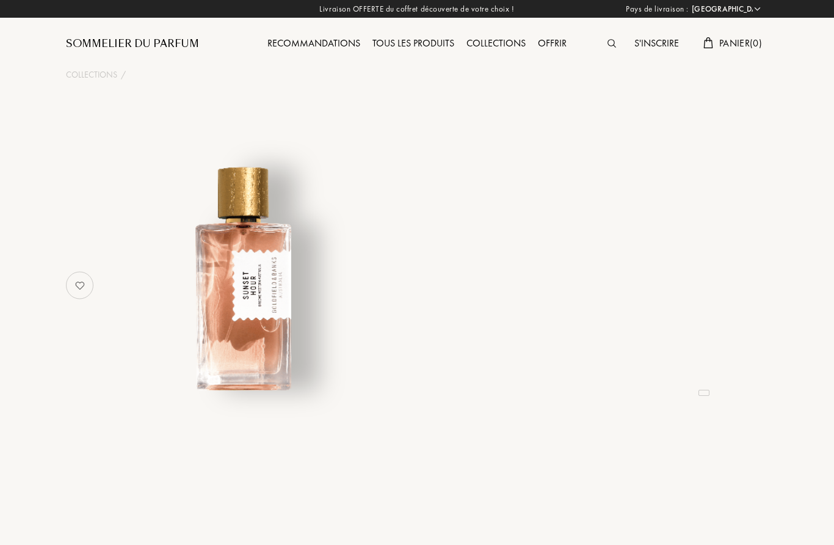
select select "FR"
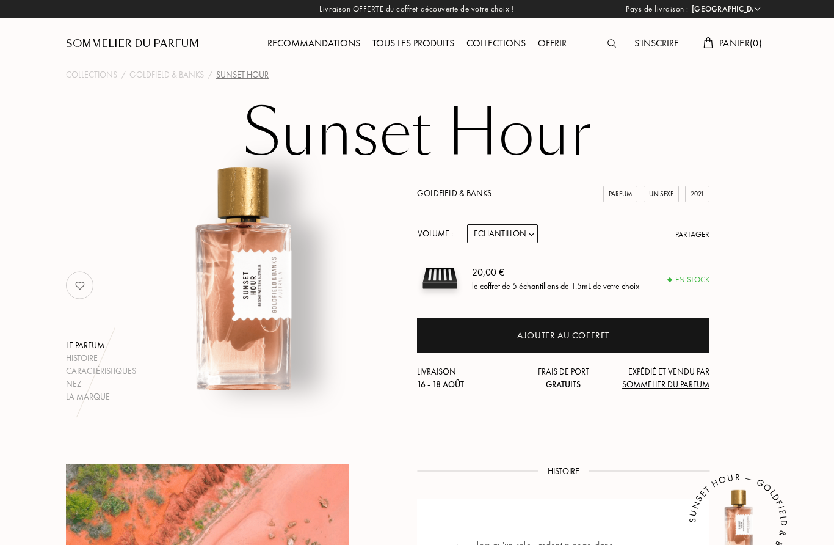
click at [439, 234] on div "Volume :" at bounding box center [438, 233] width 43 height 19
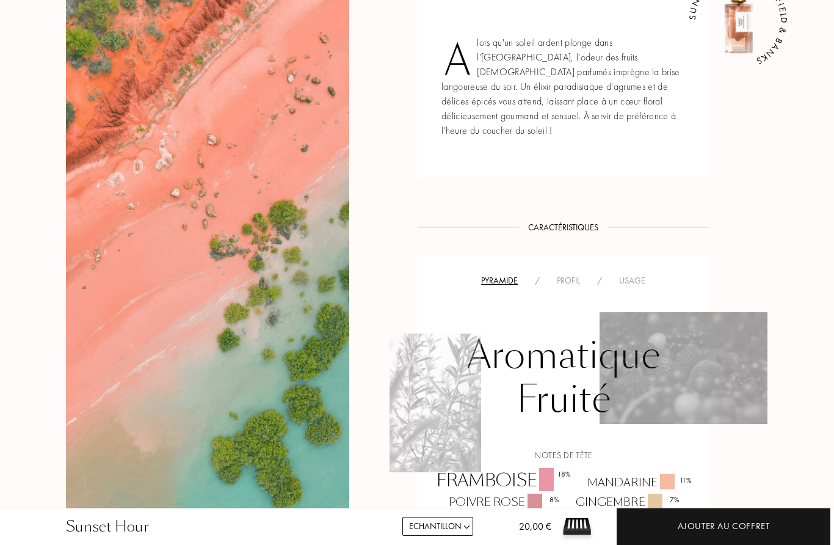
scroll to position [487, 0]
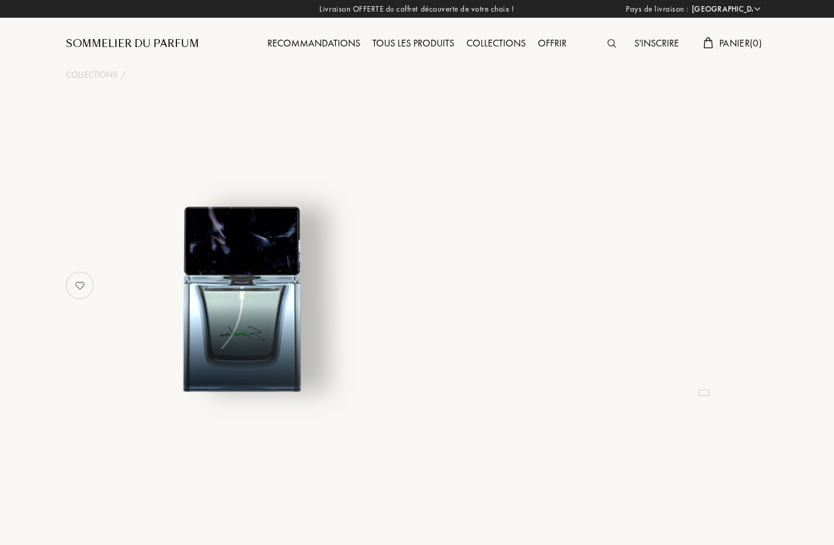
select select "FR"
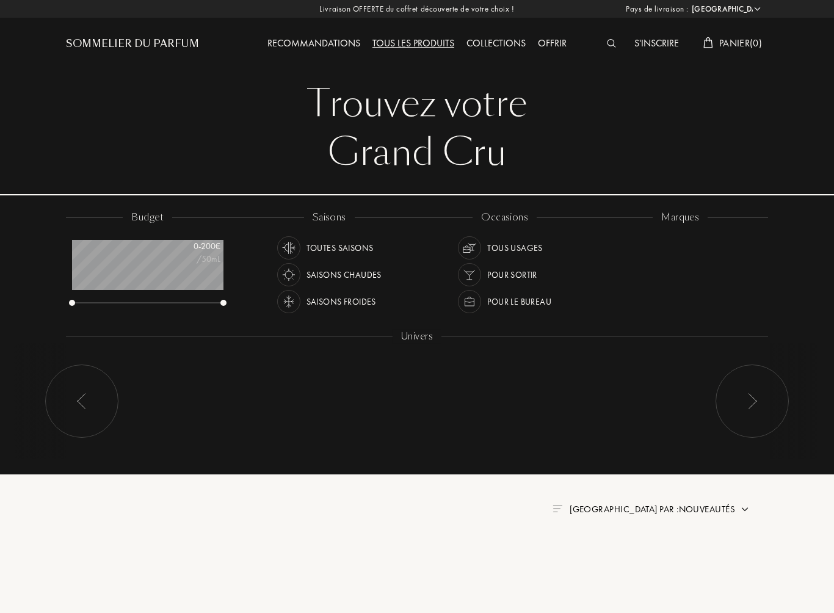
select select "FR"
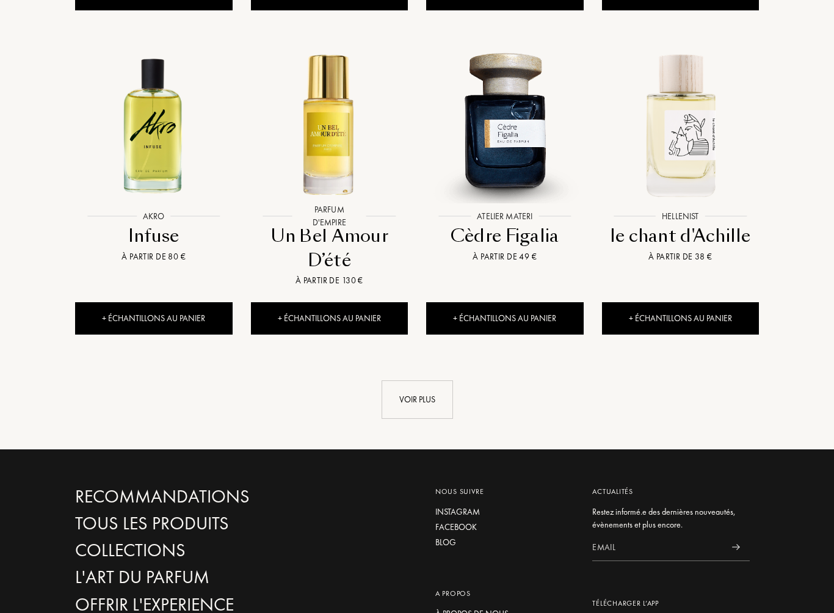
scroll to position [1157, 0]
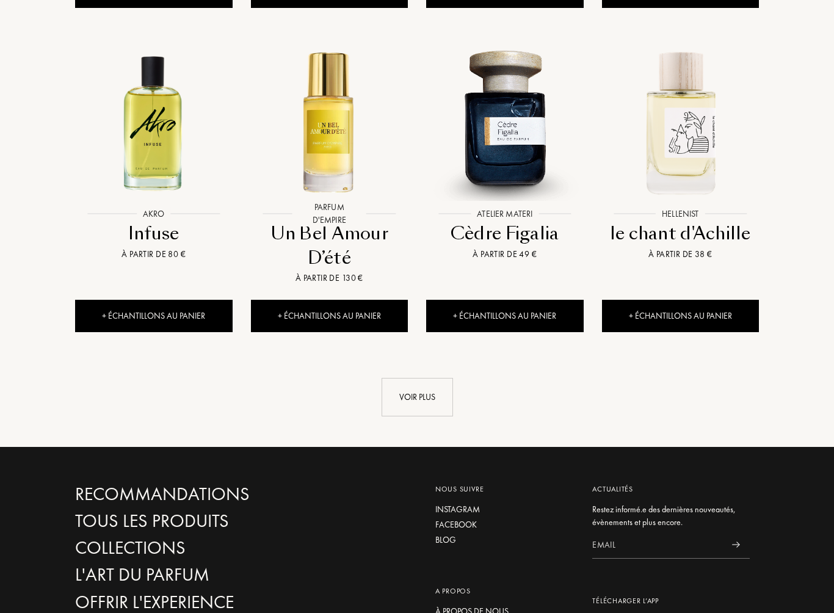
click at [412, 379] on div "Voir plus" at bounding box center [417, 398] width 71 height 38
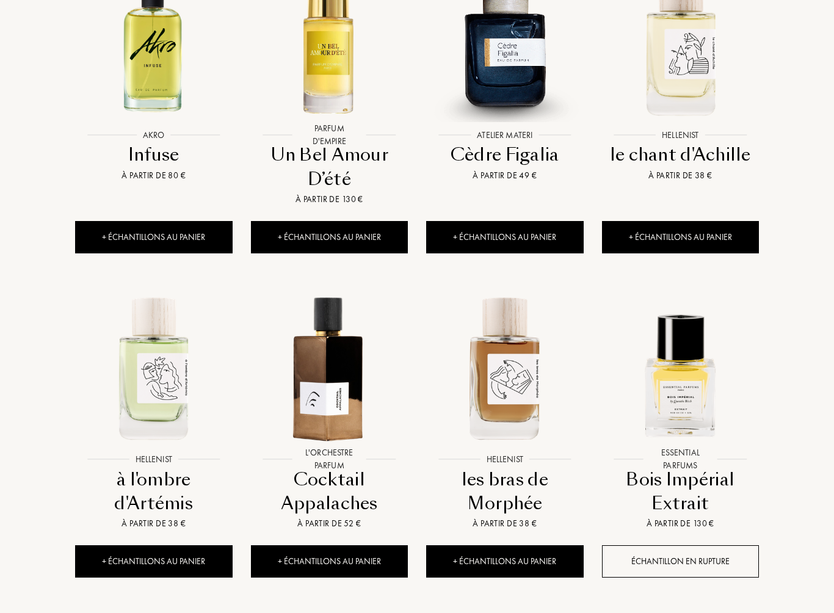
scroll to position [1236, 0]
click at [690, 385] on img at bounding box center [680, 367] width 158 height 158
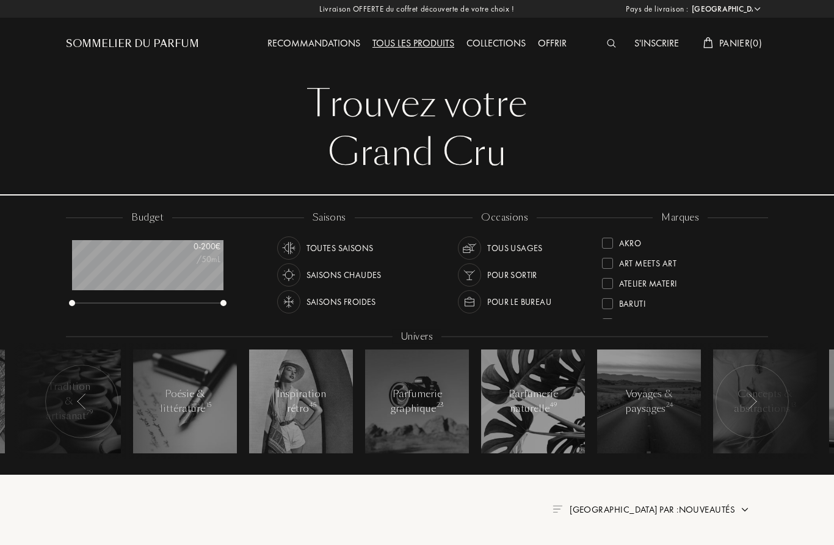
scroll to position [1270, 0]
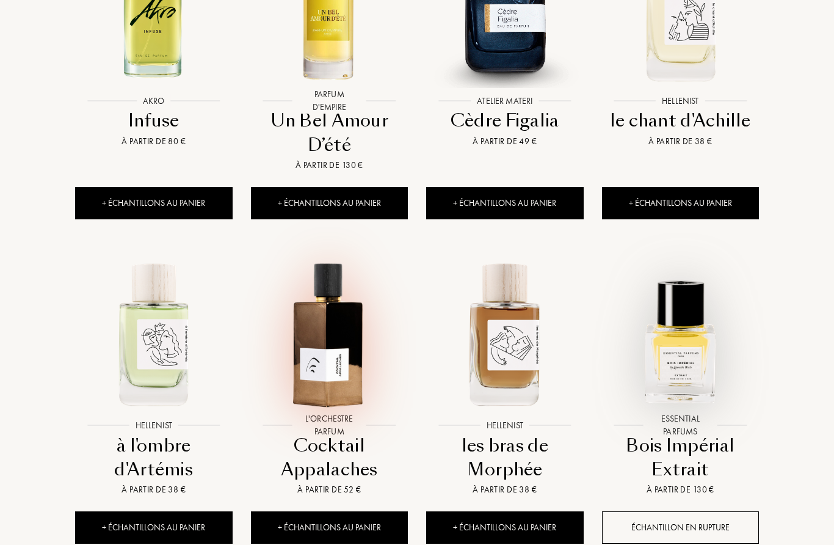
click at [317, 361] on img at bounding box center [329, 333] width 158 height 158
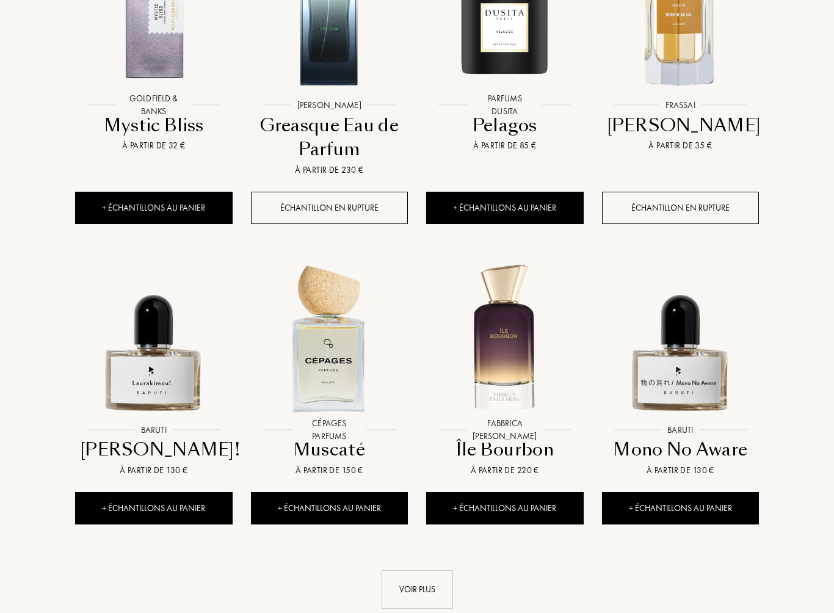
scroll to position [1915, 0]
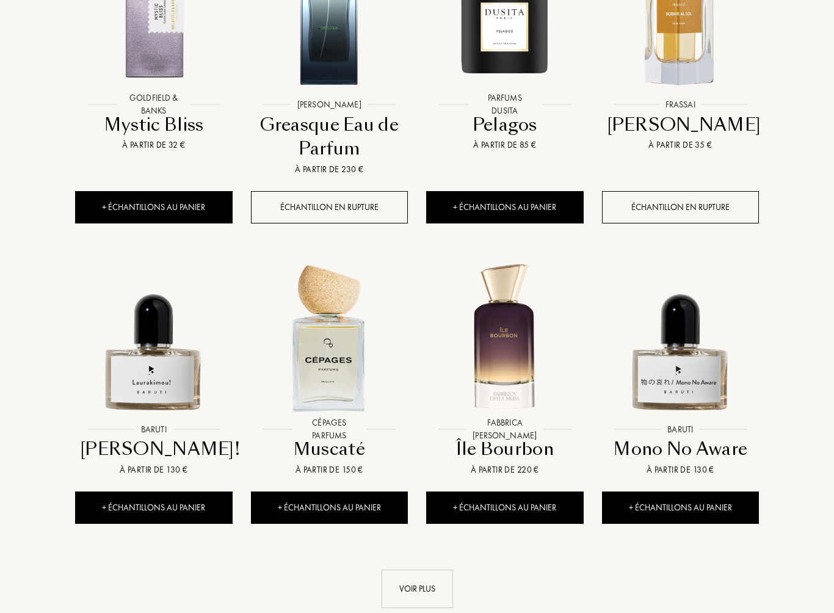
click at [426, 570] on div "Voir plus" at bounding box center [417, 589] width 71 height 38
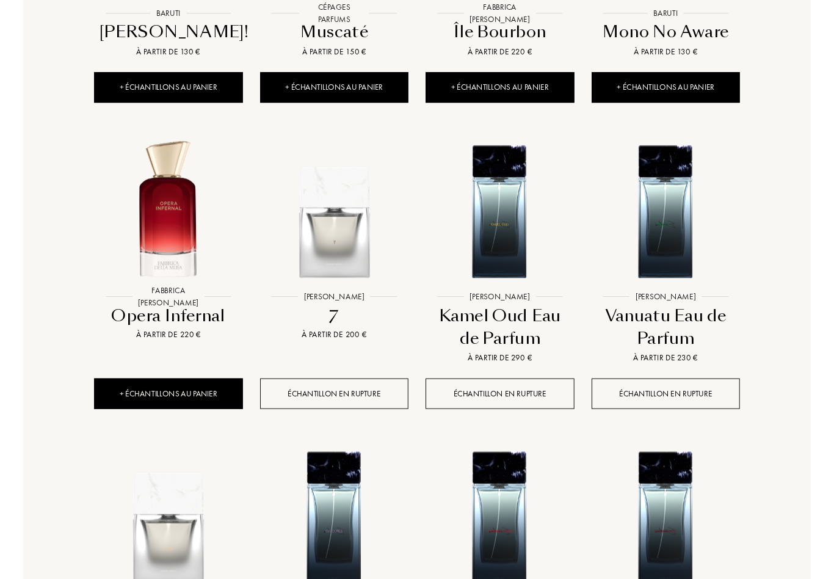
scroll to position [2330, 0]
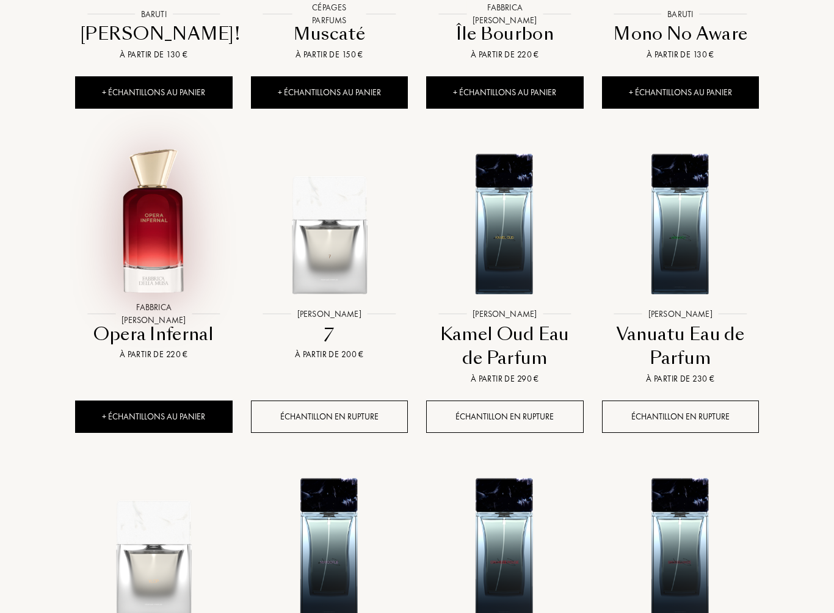
click at [165, 248] on img at bounding box center [153, 222] width 158 height 158
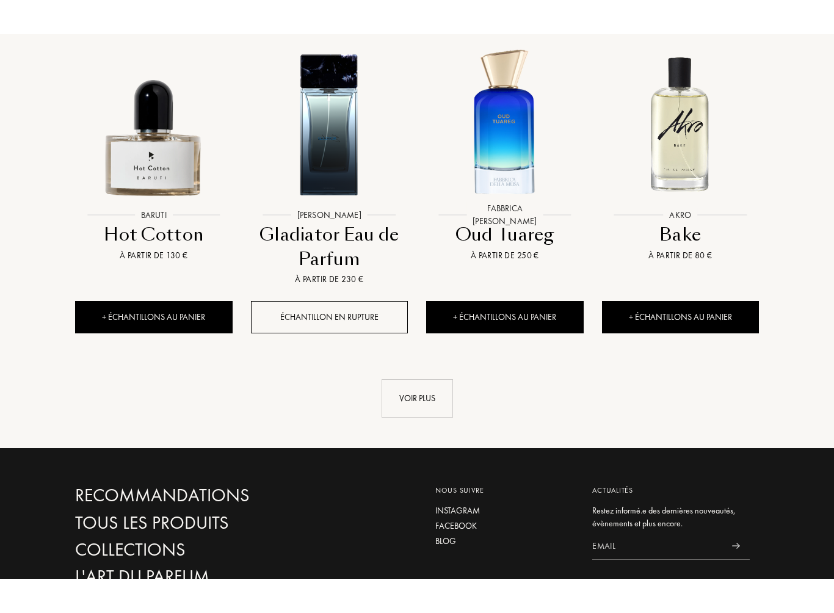
scroll to position [3112, 0]
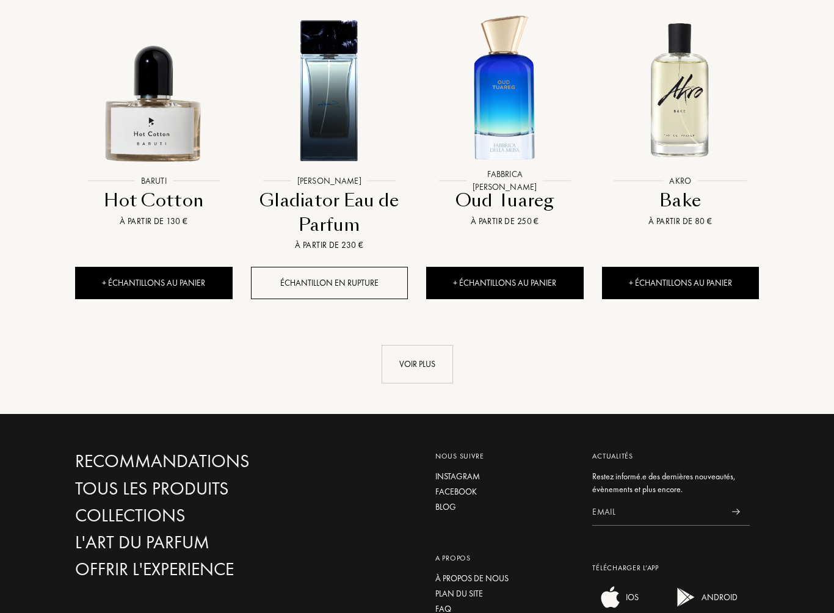
click at [415, 345] on div "Voir plus" at bounding box center [417, 364] width 71 height 38
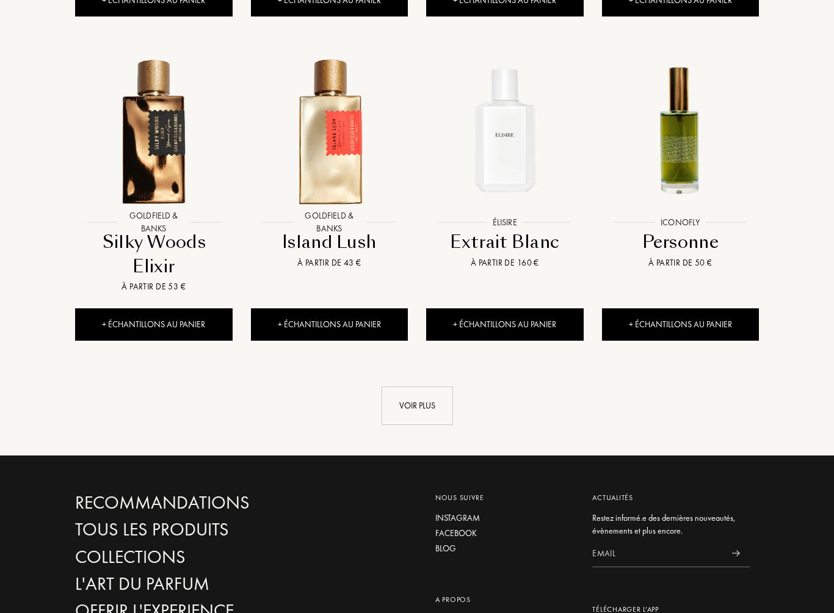
scroll to position [4015, 0]
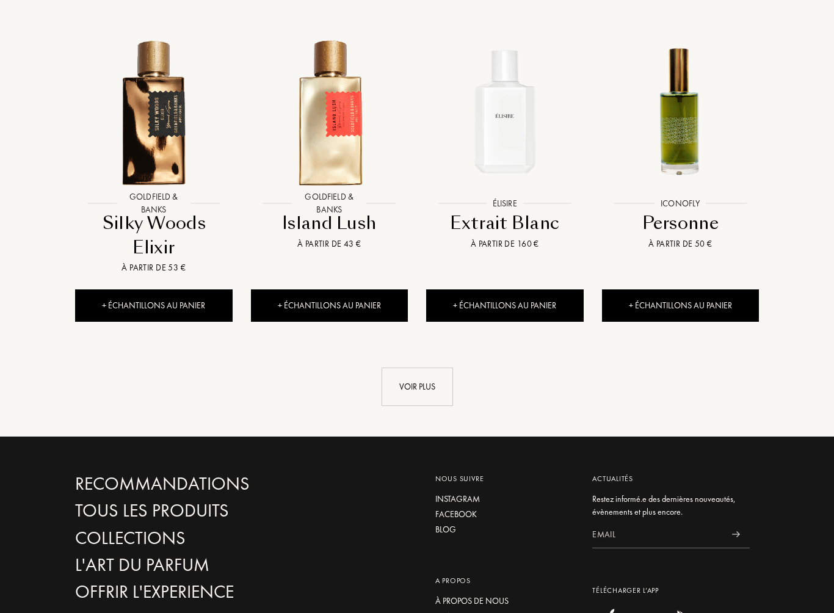
click at [411, 368] on div "Voir plus" at bounding box center [417, 387] width 71 height 38
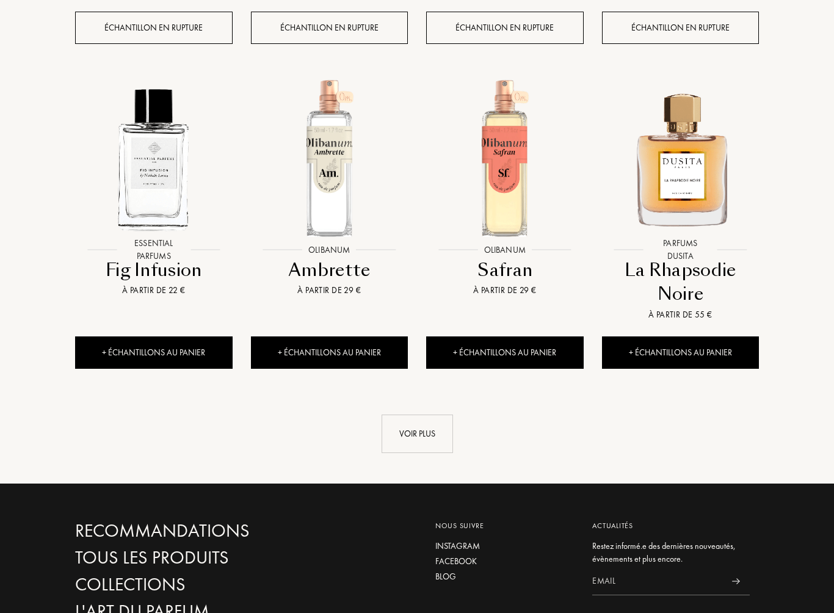
scroll to position [4919, 0]
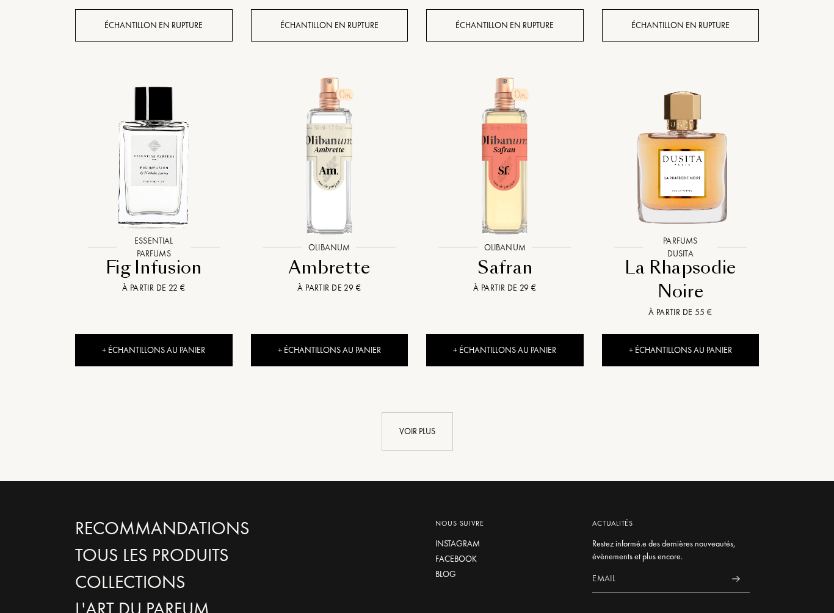
click at [422, 413] on div "Voir plus" at bounding box center [417, 432] width 71 height 38
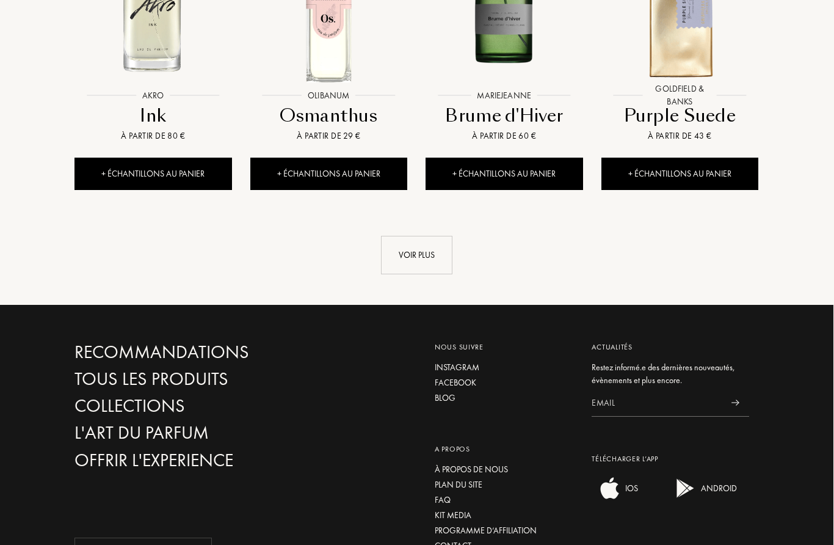
scroll to position [5996, 1]
click at [413, 236] on div "Voir plus" at bounding box center [416, 255] width 71 height 38
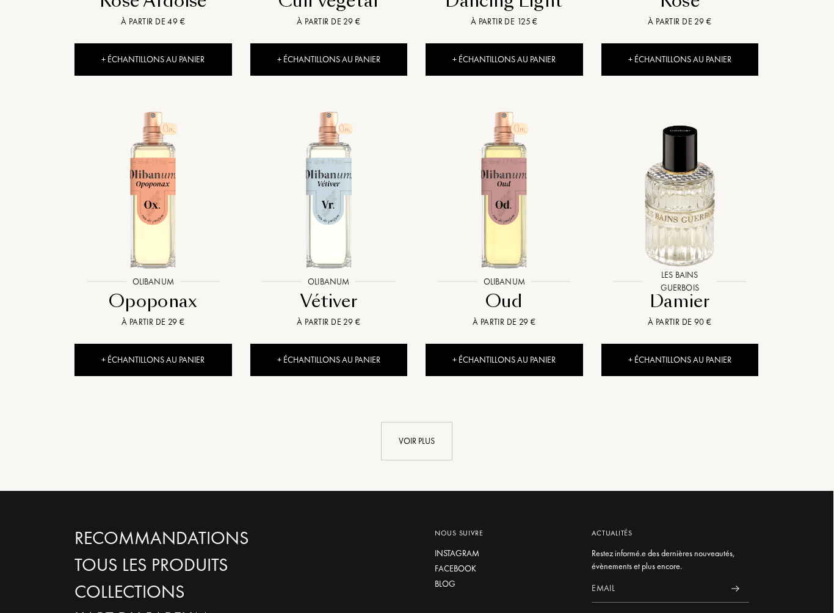
scroll to position [6718, 0]
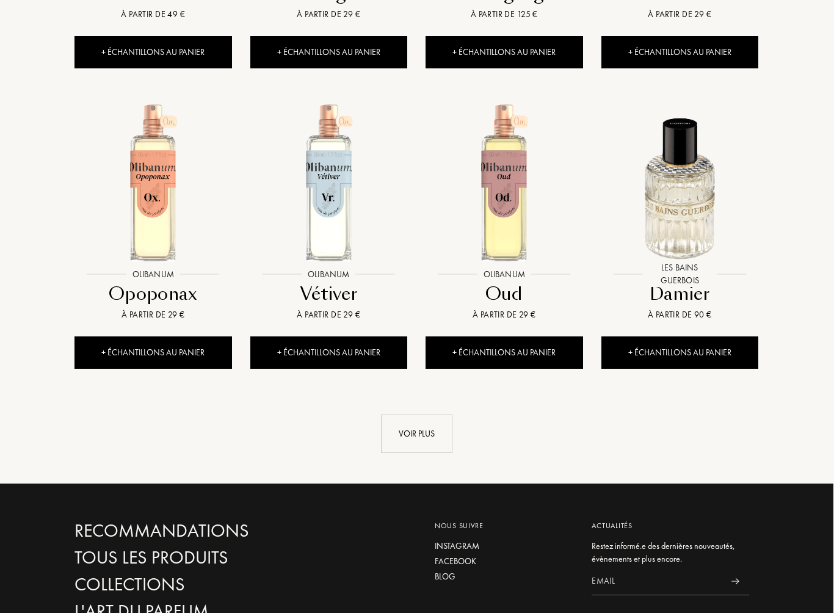
click at [422, 415] on div "Voir plus" at bounding box center [417, 434] width 71 height 38
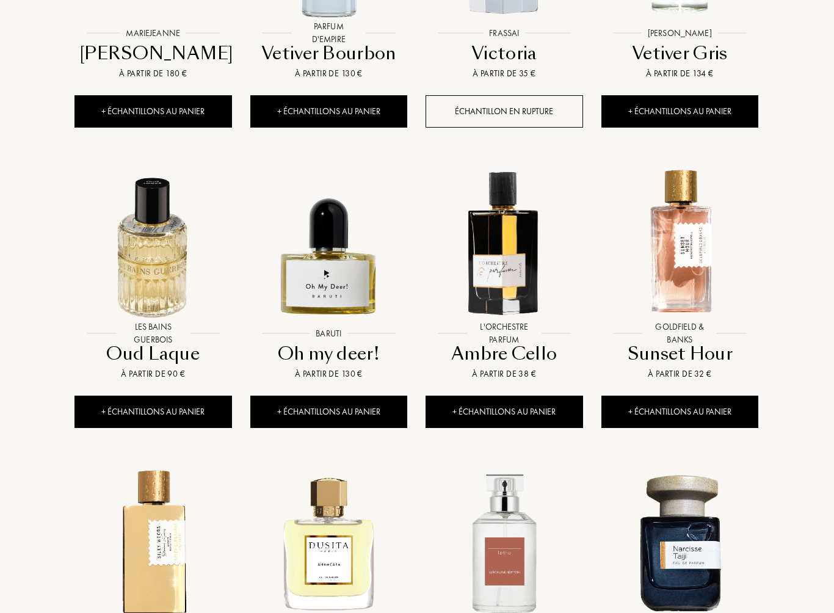
scroll to position [7260, 1]
click at [711, 254] on img at bounding box center [680, 241] width 158 height 158
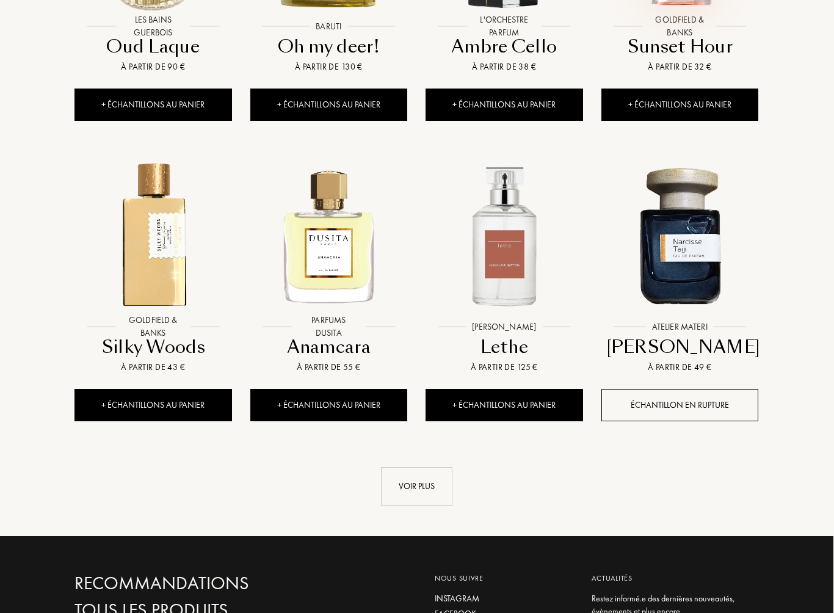
scroll to position [7567, 1]
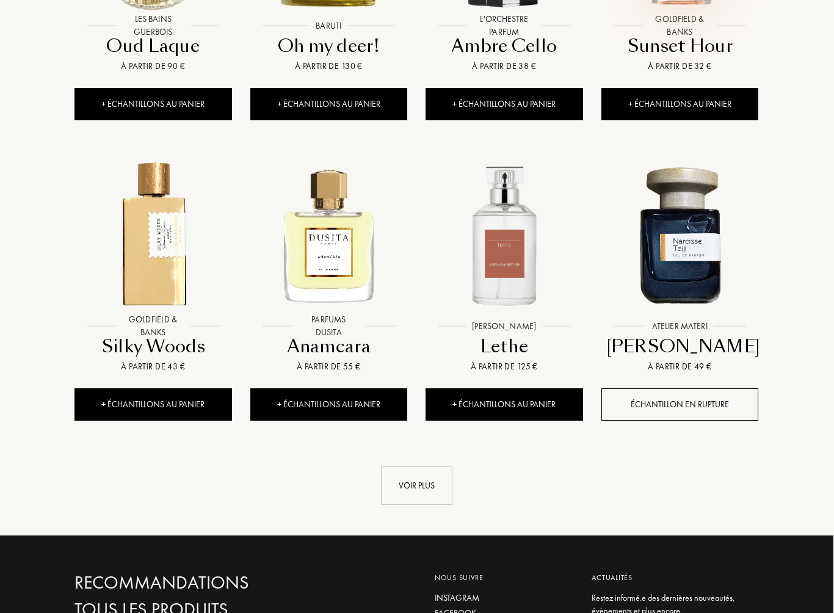
click at [418, 466] on div "Voir plus" at bounding box center [416, 485] width 71 height 38
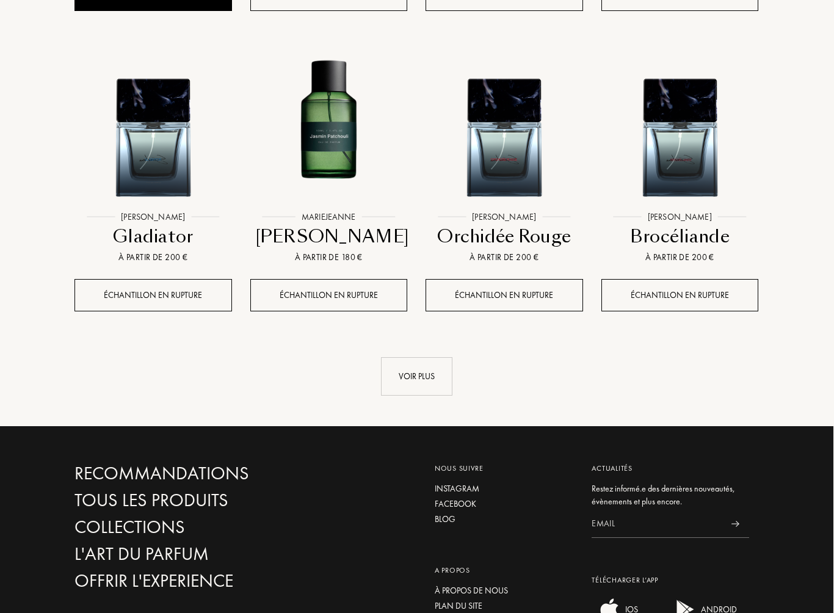
scroll to position [8602, 1]
click at [513, 124] on img at bounding box center [504, 125] width 158 height 158
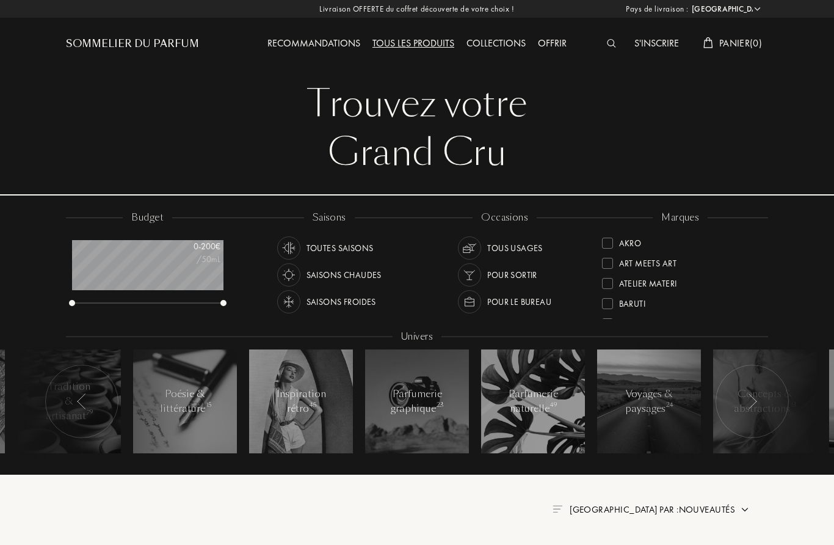
scroll to position [8636, 1]
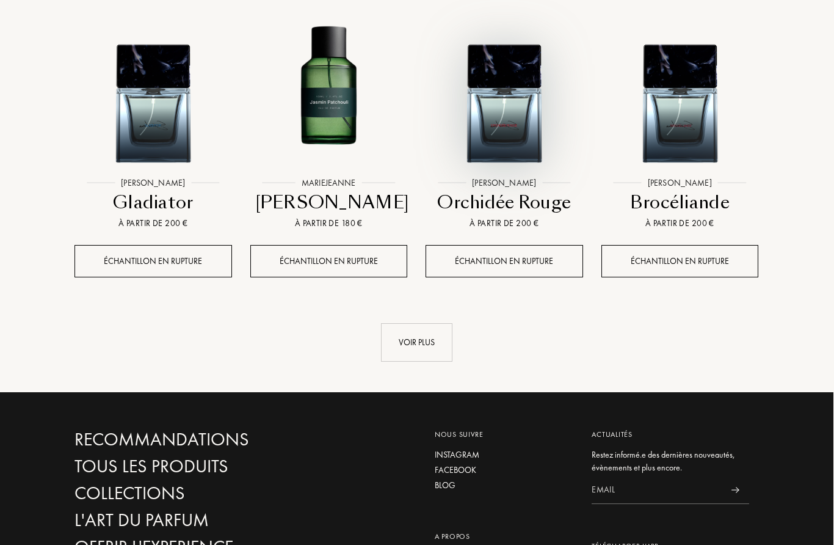
click at [418, 323] on div "Voir plus" at bounding box center [416, 342] width 71 height 38
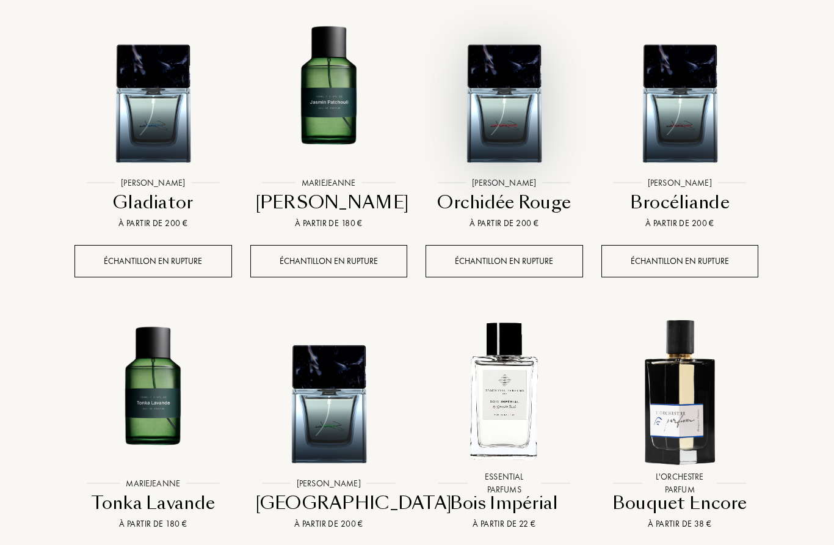
click at [513, 375] on img at bounding box center [504, 391] width 158 height 158
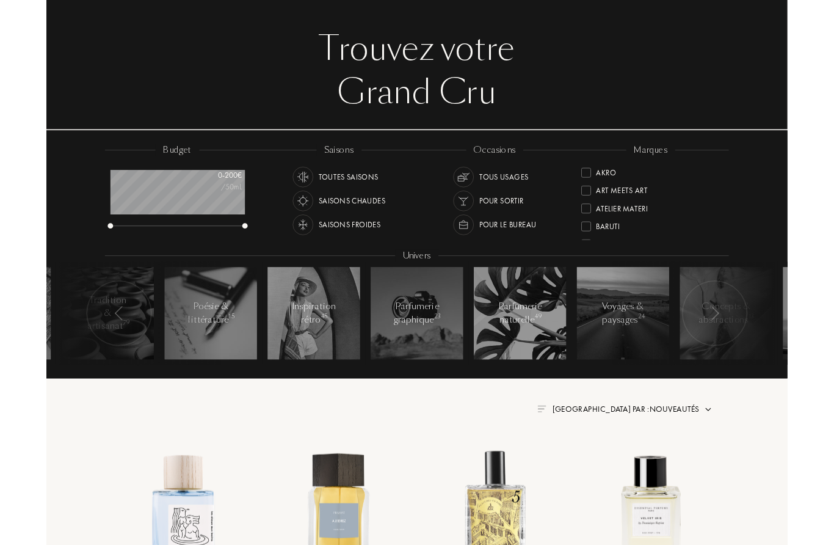
scroll to position [0, 0]
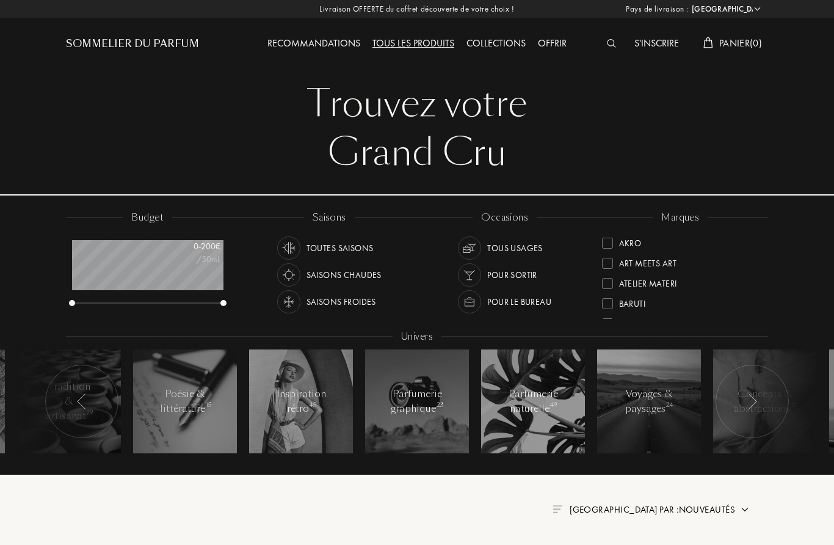
click at [687, 215] on div "marques" at bounding box center [680, 218] width 55 height 14
click at [471, 310] on div at bounding box center [469, 301] width 23 height 23
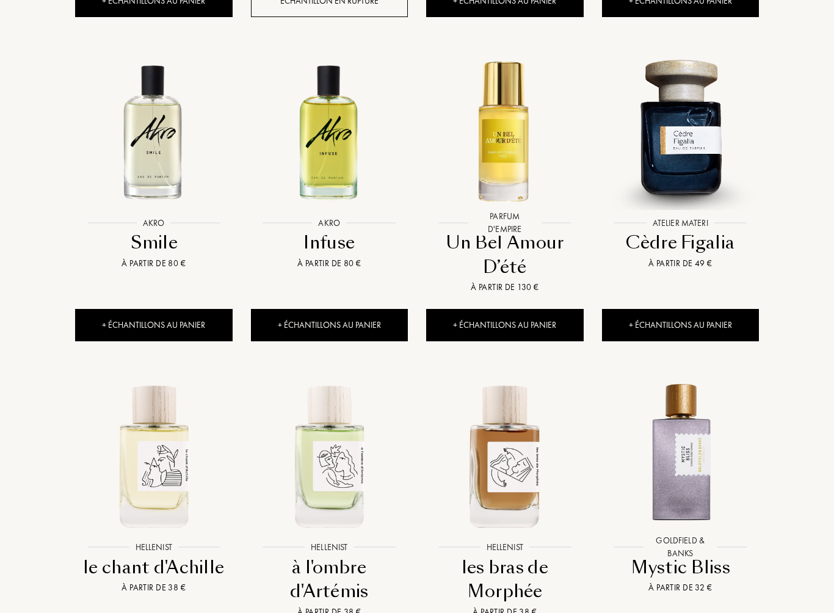
scroll to position [907, 0]
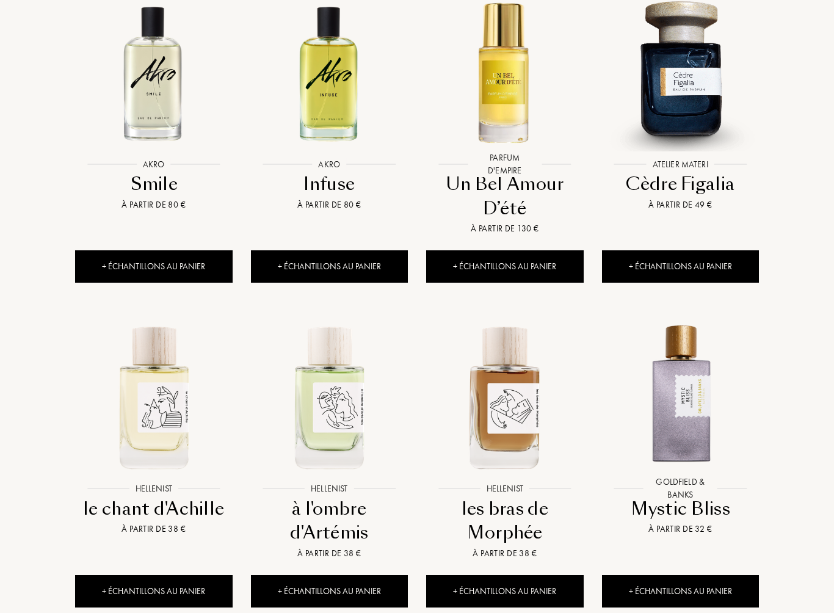
click at [687, 386] on img at bounding box center [680, 396] width 158 height 158
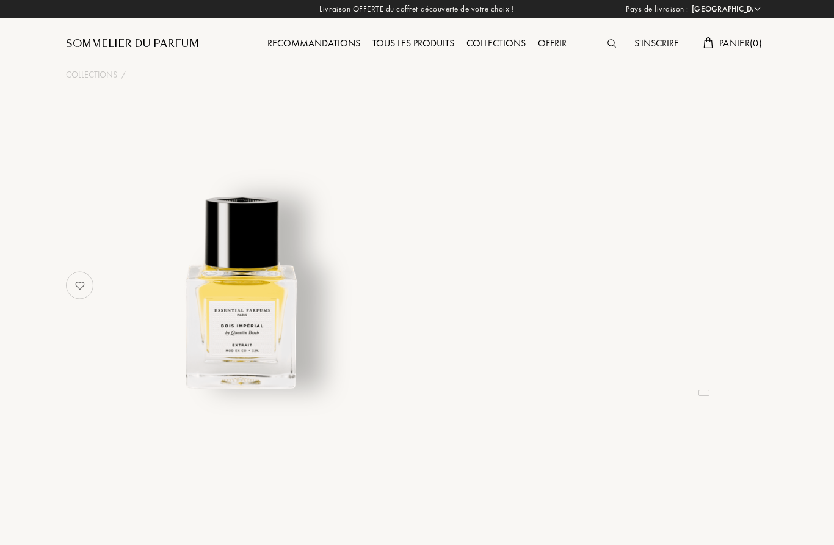
select select "FR"
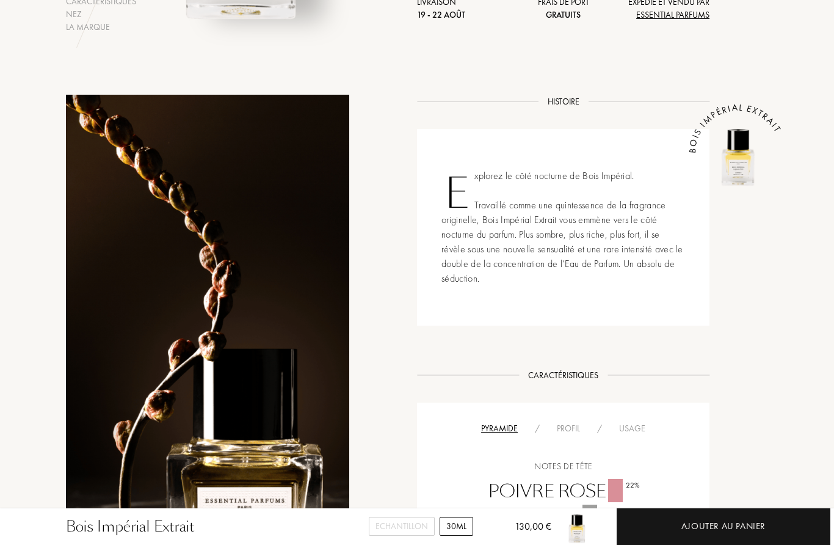
scroll to position [353, 0]
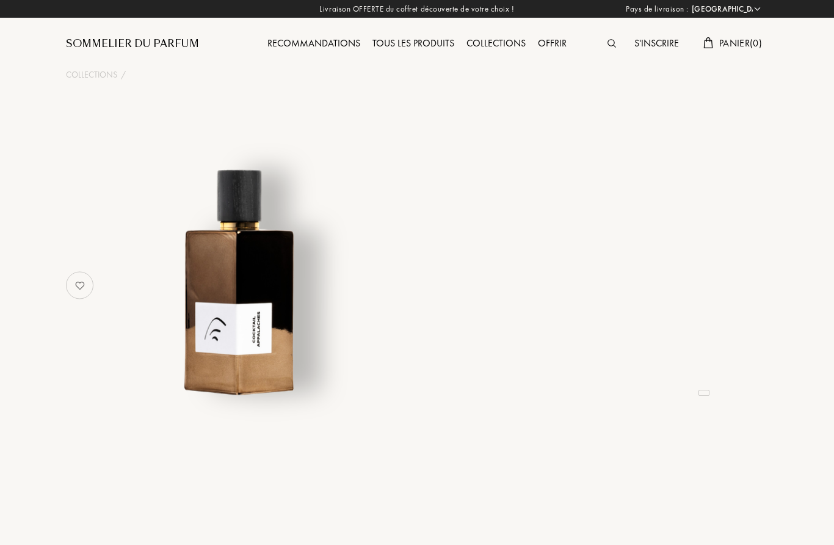
select select "FR"
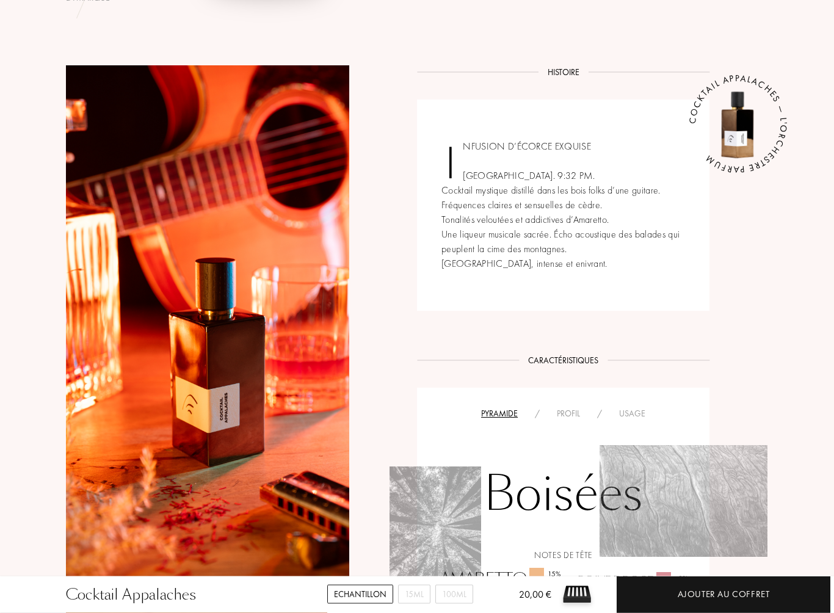
scroll to position [399, 0]
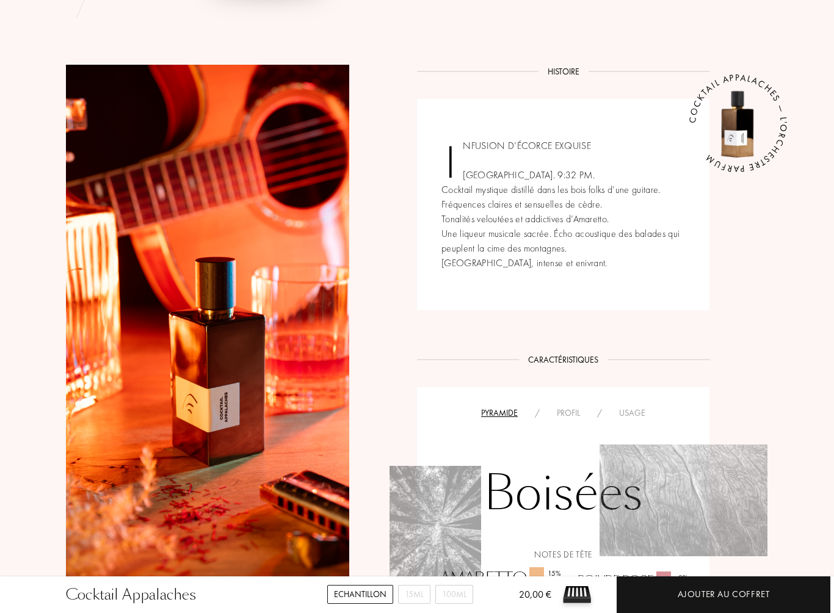
click at [457, 544] on div "100mL" at bounding box center [454, 594] width 38 height 19
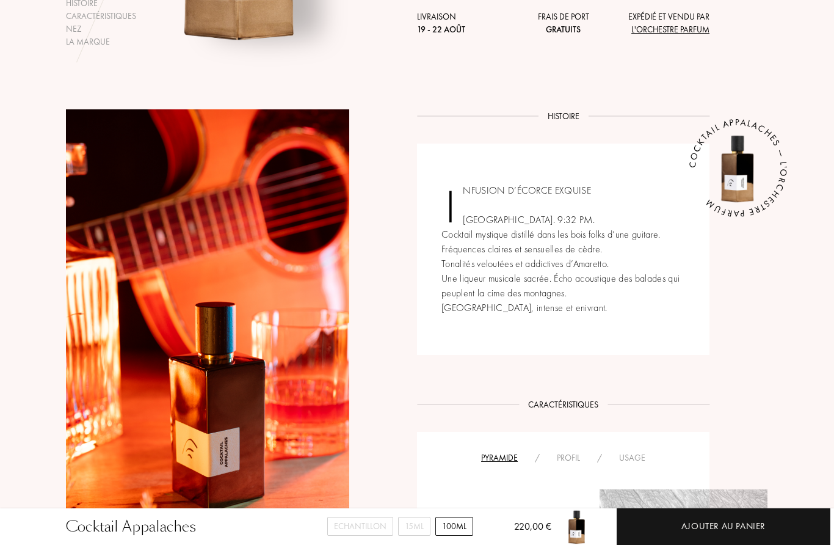
scroll to position [219, 0]
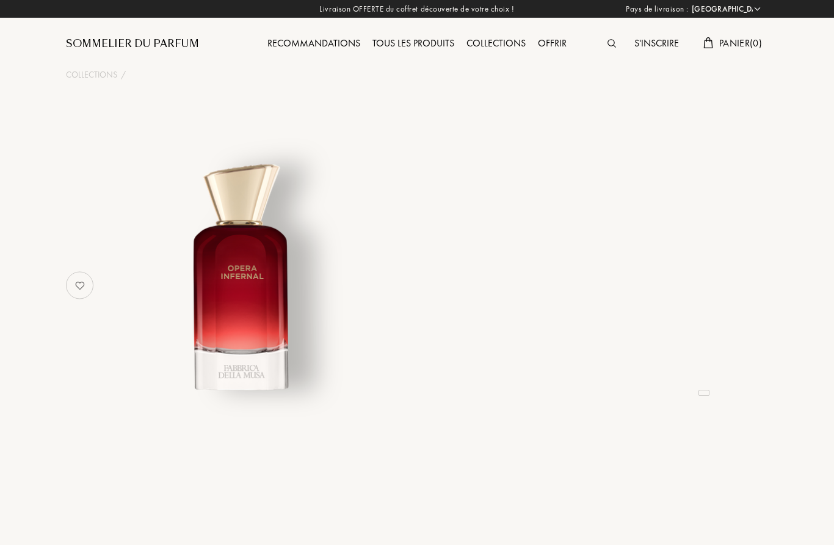
select select "FR"
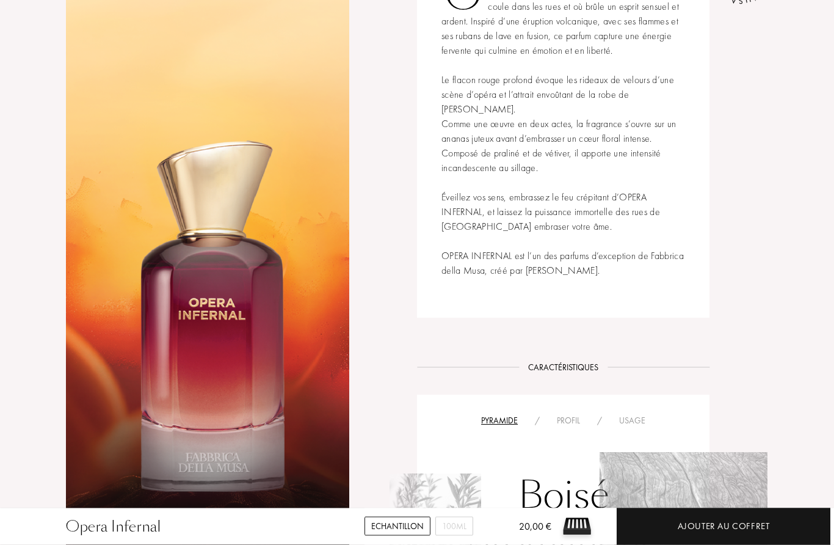
scroll to position [551, 0]
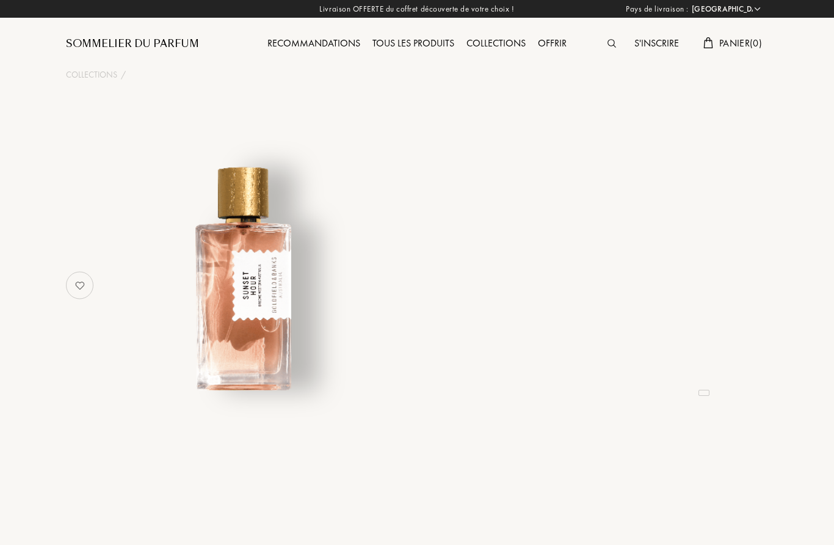
select select "FR"
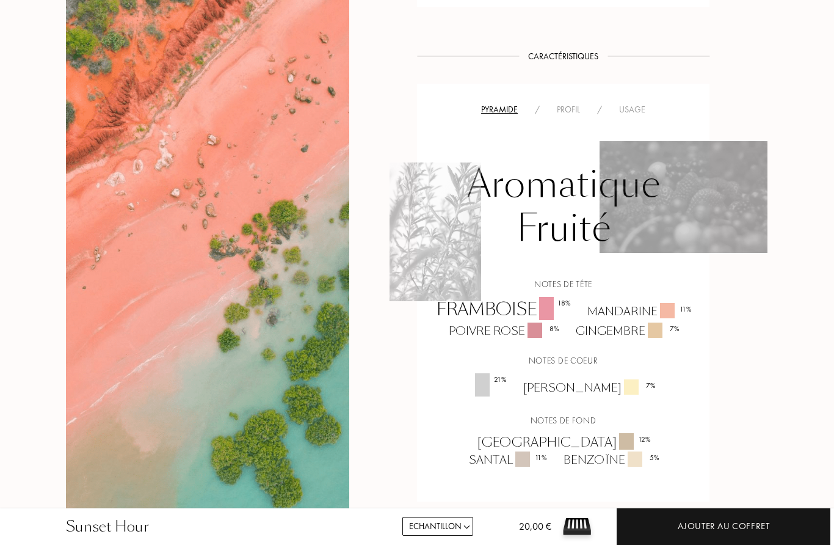
scroll to position [665, 0]
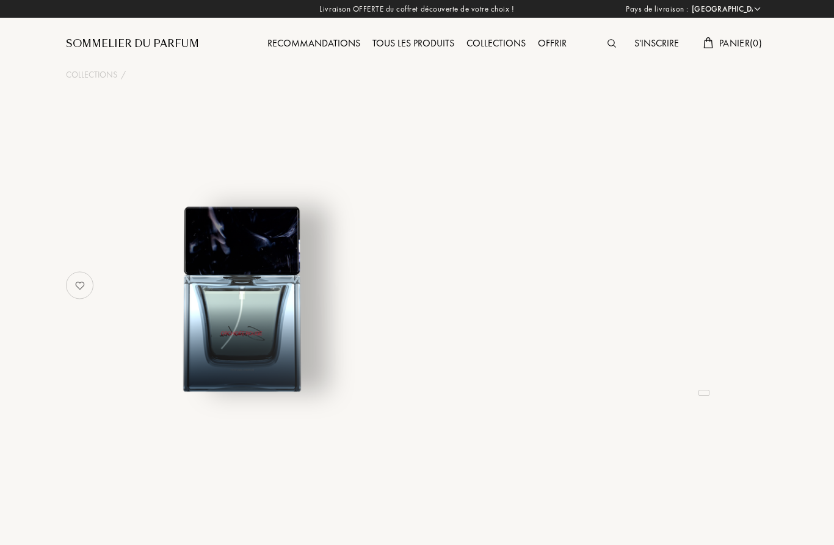
select select "FR"
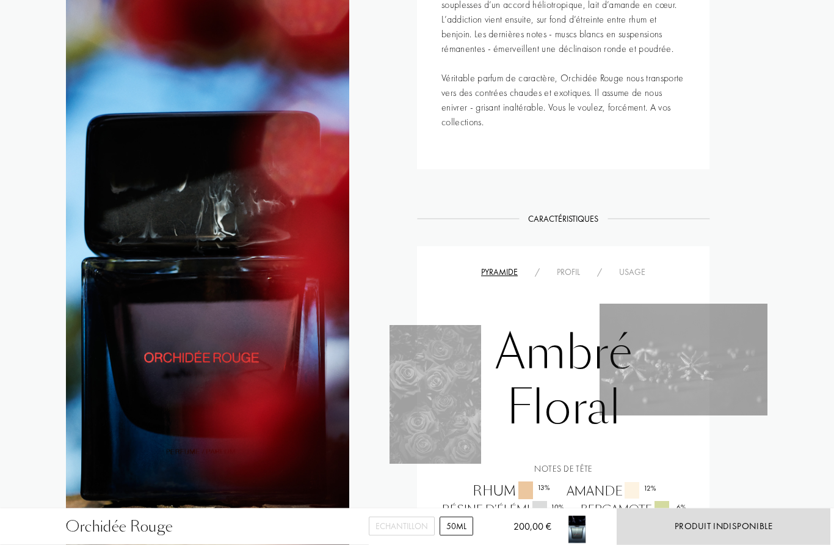
scroll to position [571, 0]
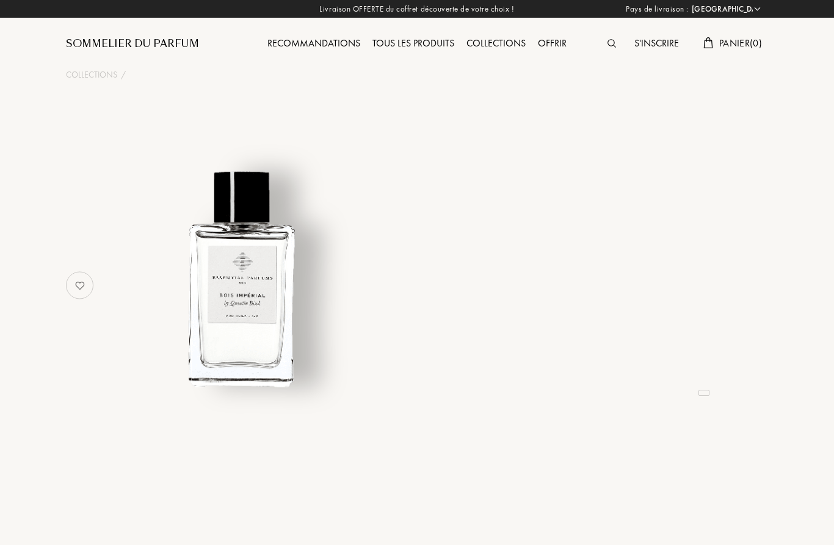
select select "FR"
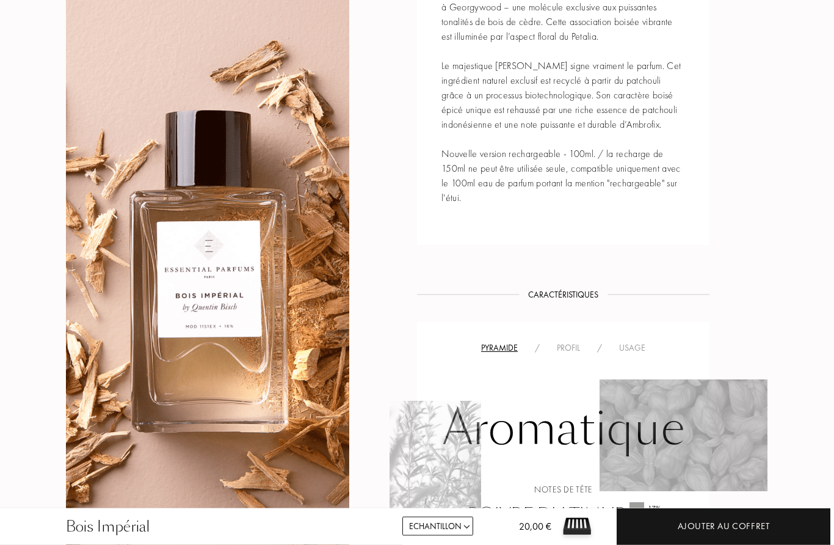
scroll to position [586, 0]
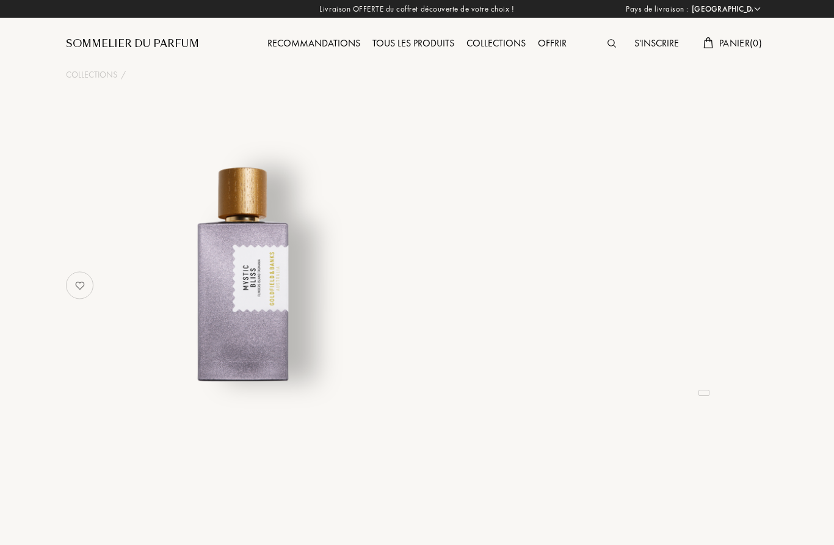
select select "FR"
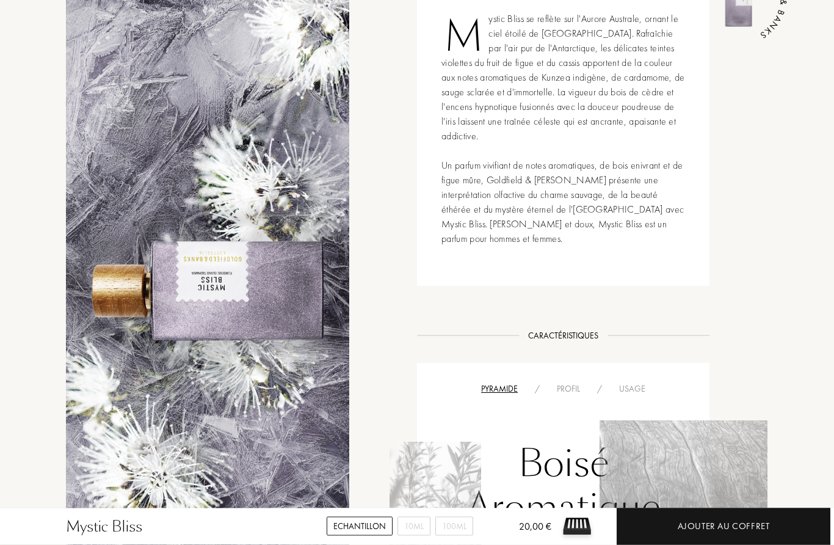
scroll to position [523, 0]
